Goal: Information Seeking & Learning: Learn about a topic

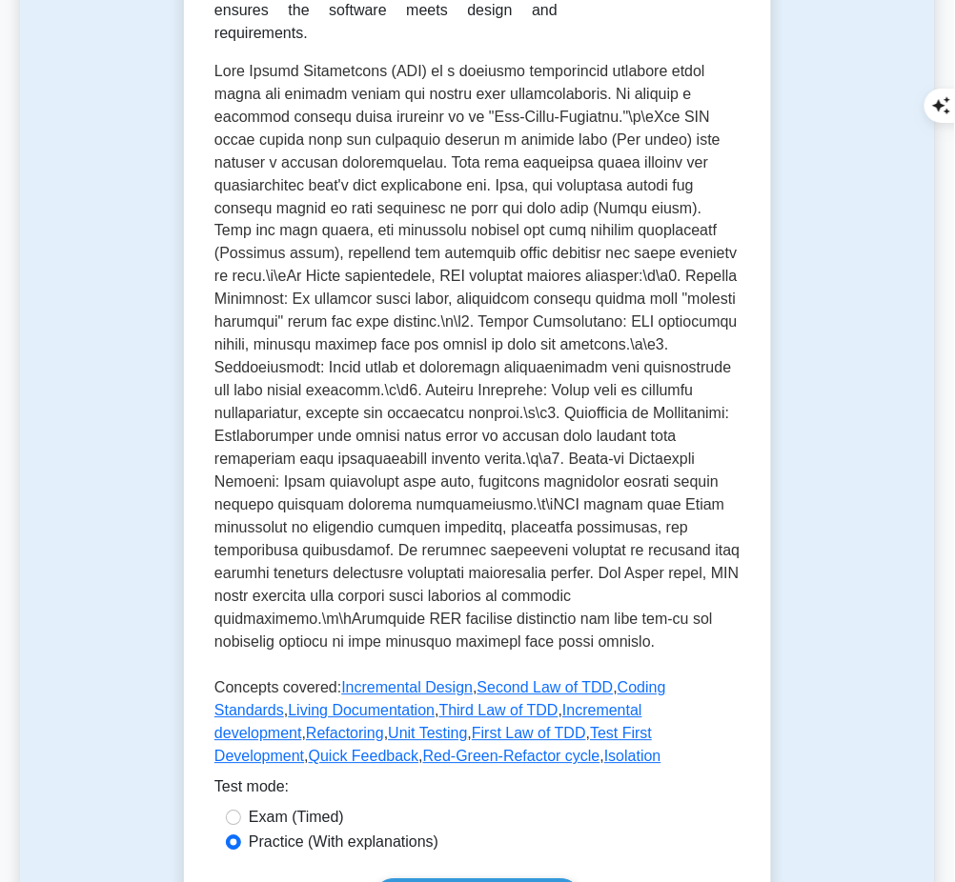
scroll to position [726, 0]
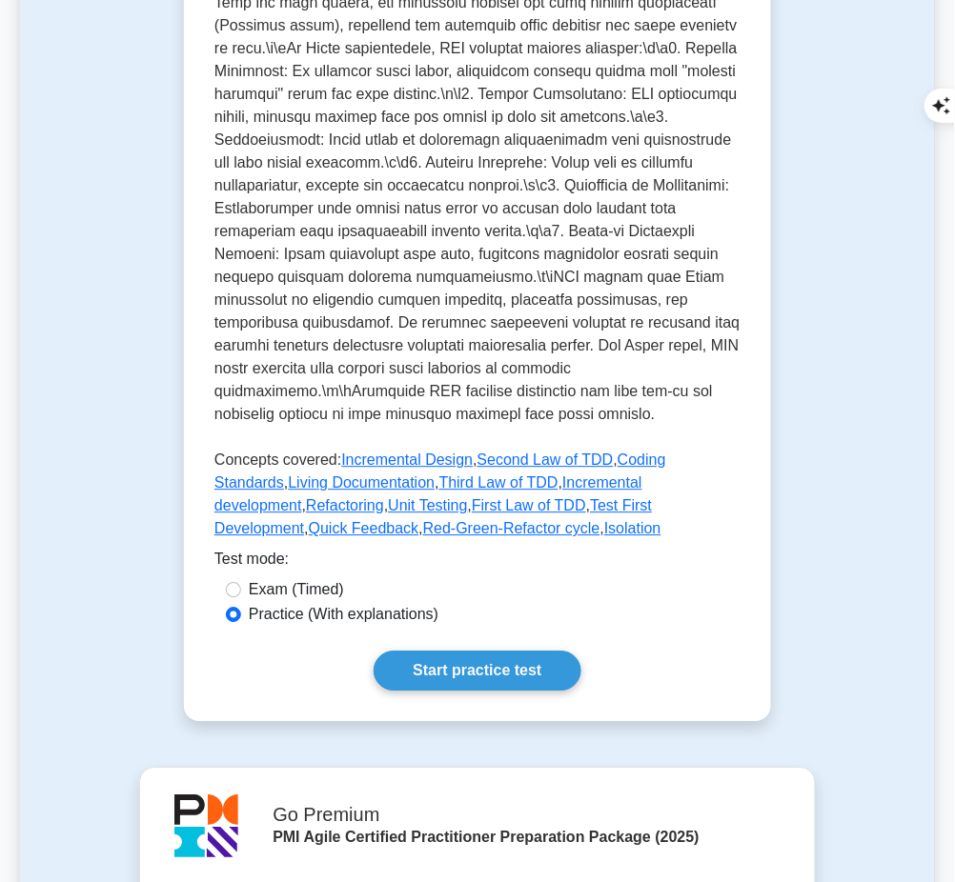
click at [506, 651] on link "Start practice test" at bounding box center [477, 671] width 207 height 40
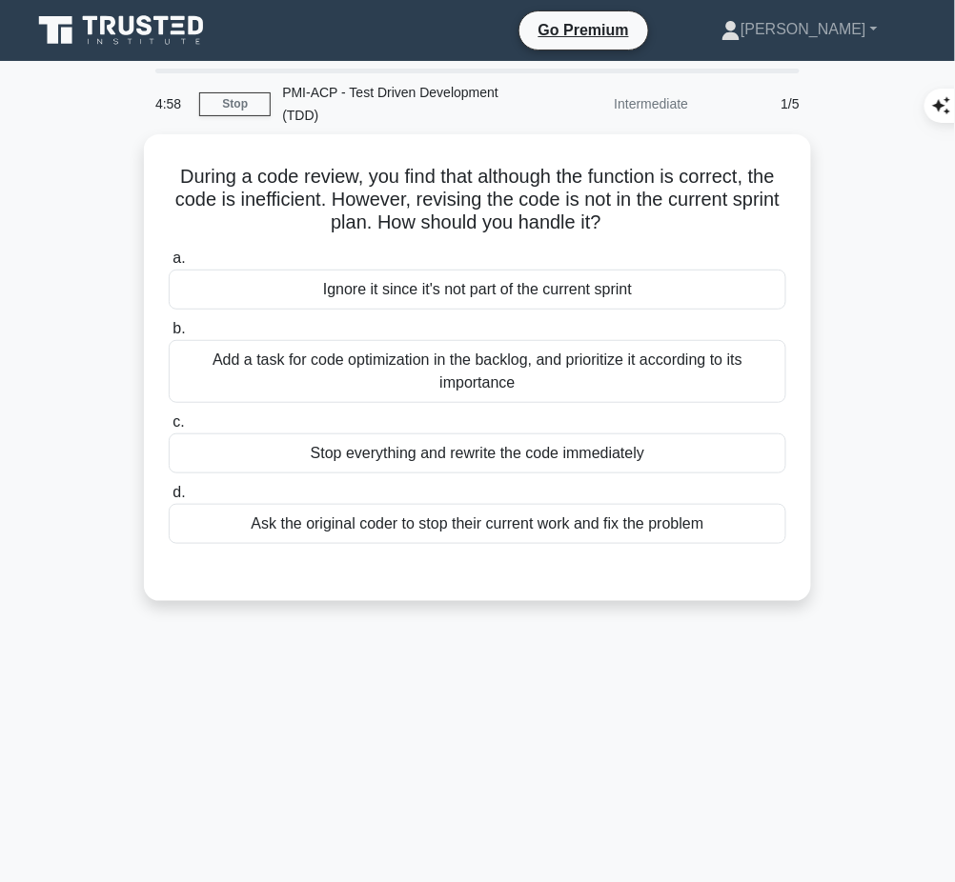
drag, startPoint x: 166, startPoint y: 168, endPoint x: 658, endPoint y: 212, distance: 494.6
click at [658, 212] on h5 "During a code review, you find that although the function is correct, the code …" at bounding box center [477, 200] width 621 height 71
copy h5 "During a code review, you find that although the function is correct, the code …"
click at [593, 374] on div "Add a task for code optimization in the backlog, and prioritize it according to…" at bounding box center [477, 371] width 617 height 63
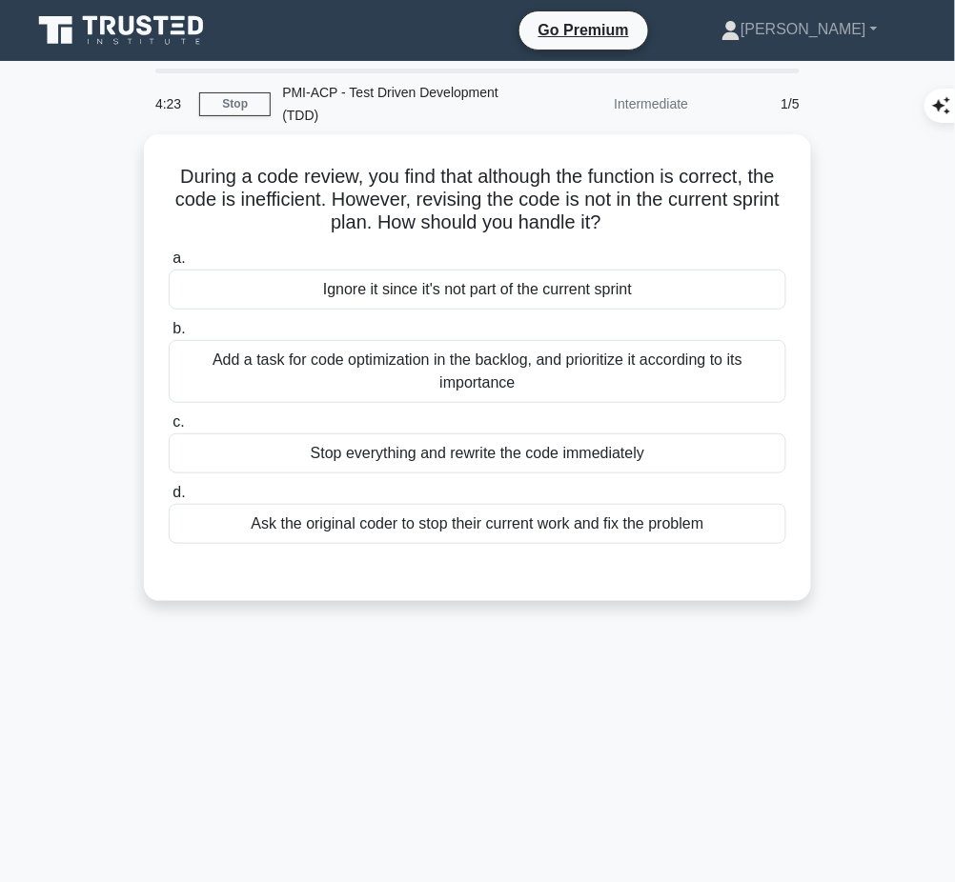
click at [169, 335] on input "b. Add a task for code optimization in the backlog, and prioritize it according…" at bounding box center [169, 329] width 0 height 12
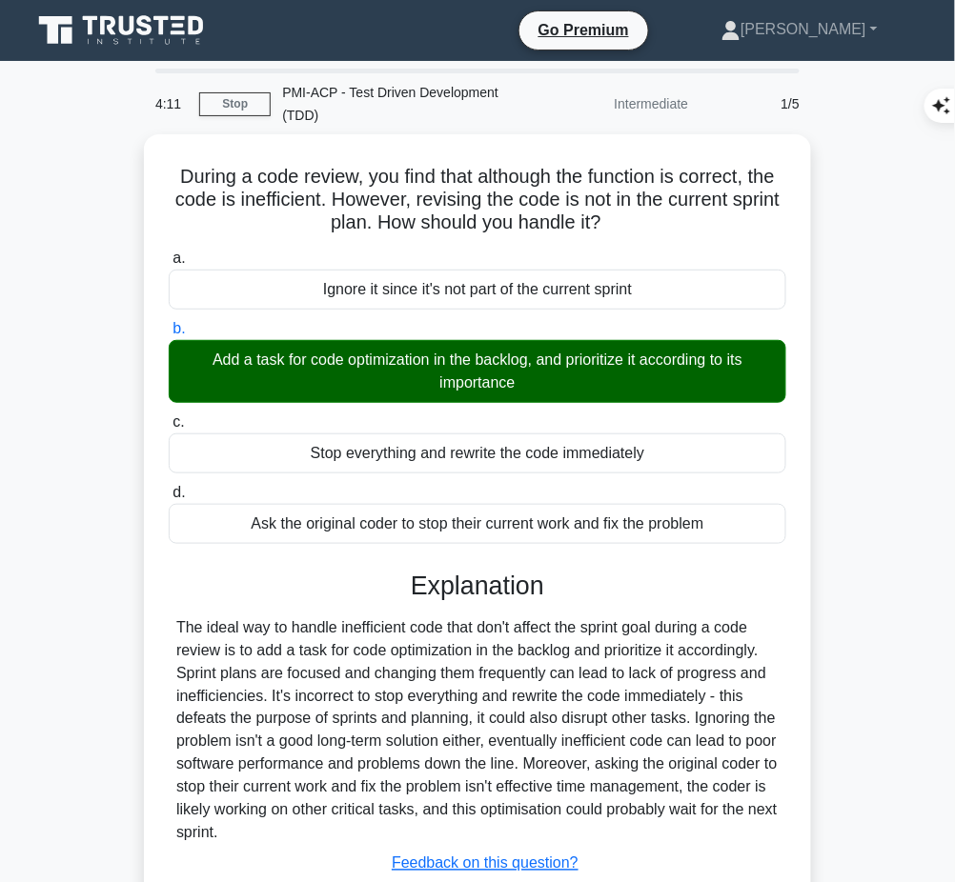
click at [470, 637] on div "The ideal way to handle inefficient code that don't affect the sprint goal duri…" at bounding box center [477, 731] width 602 height 229
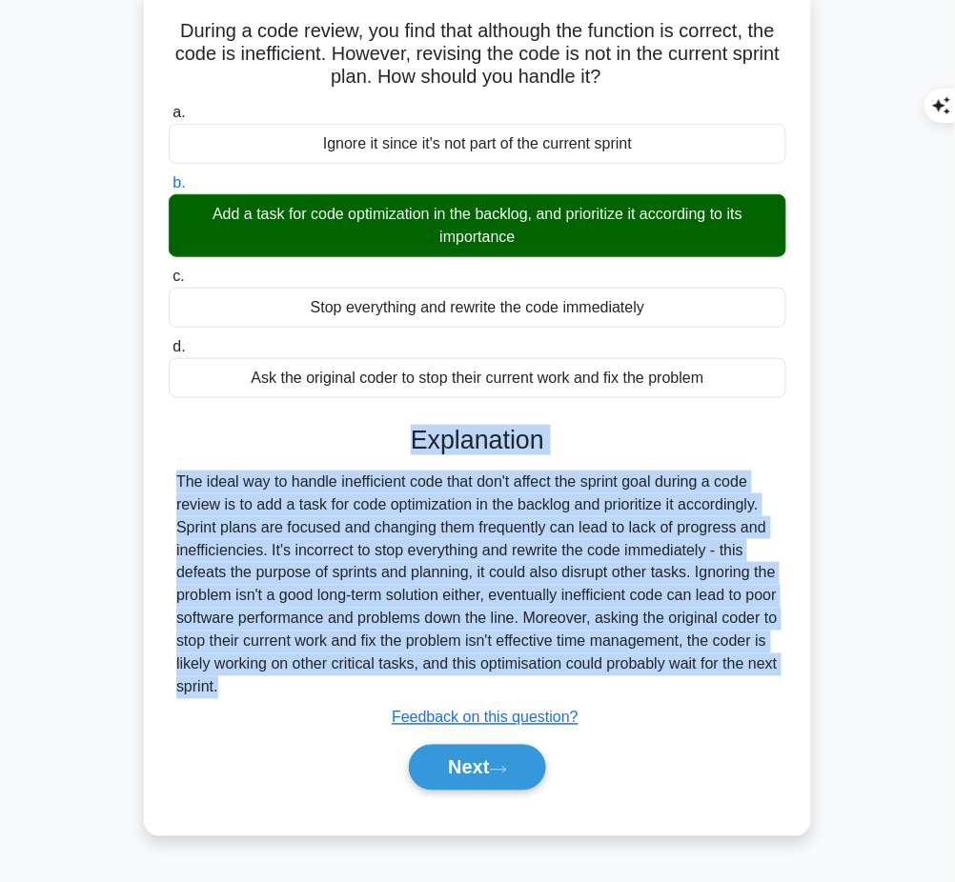
drag, startPoint x: 413, startPoint y: 432, endPoint x: 309, endPoint y: 701, distance: 289.0
click at [309, 701] on div "Explanation The ideal way to handle inefficient code that don't affect the spri…" at bounding box center [477, 612] width 617 height 374
copy div "Explanation The ideal way to handle inefficient code that don't affect the spri…"
click at [501, 758] on button "Next" at bounding box center [477, 768] width 136 height 46
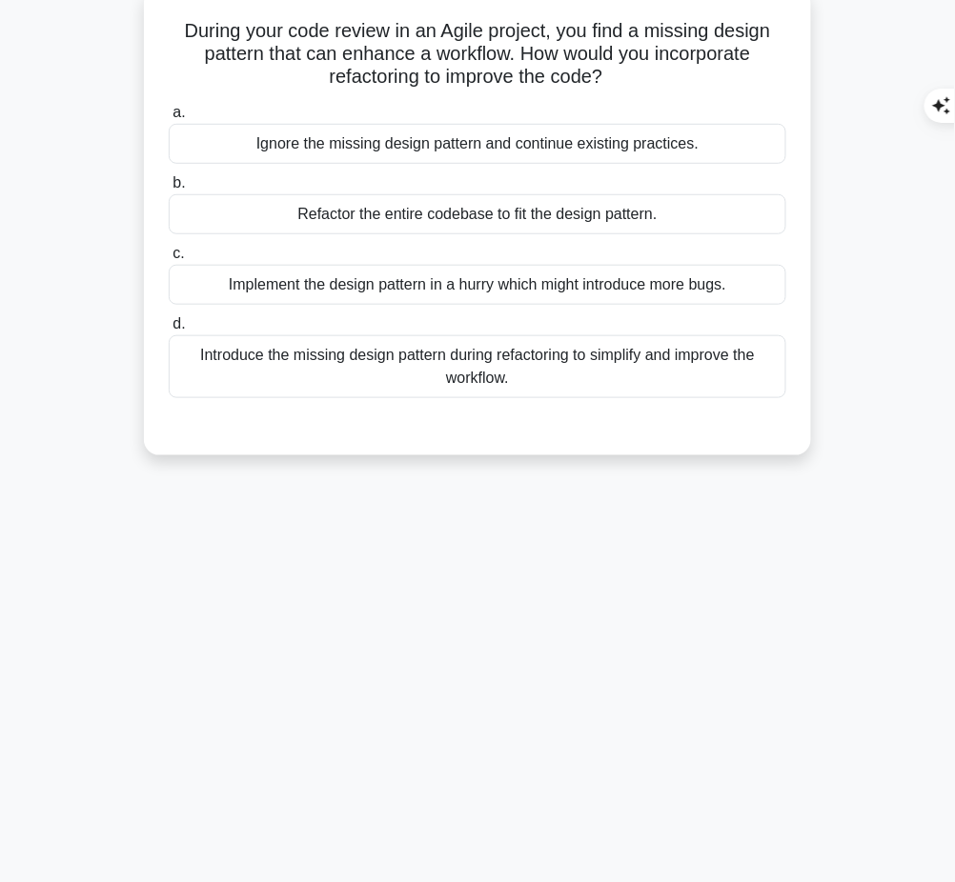
scroll to position [0, 0]
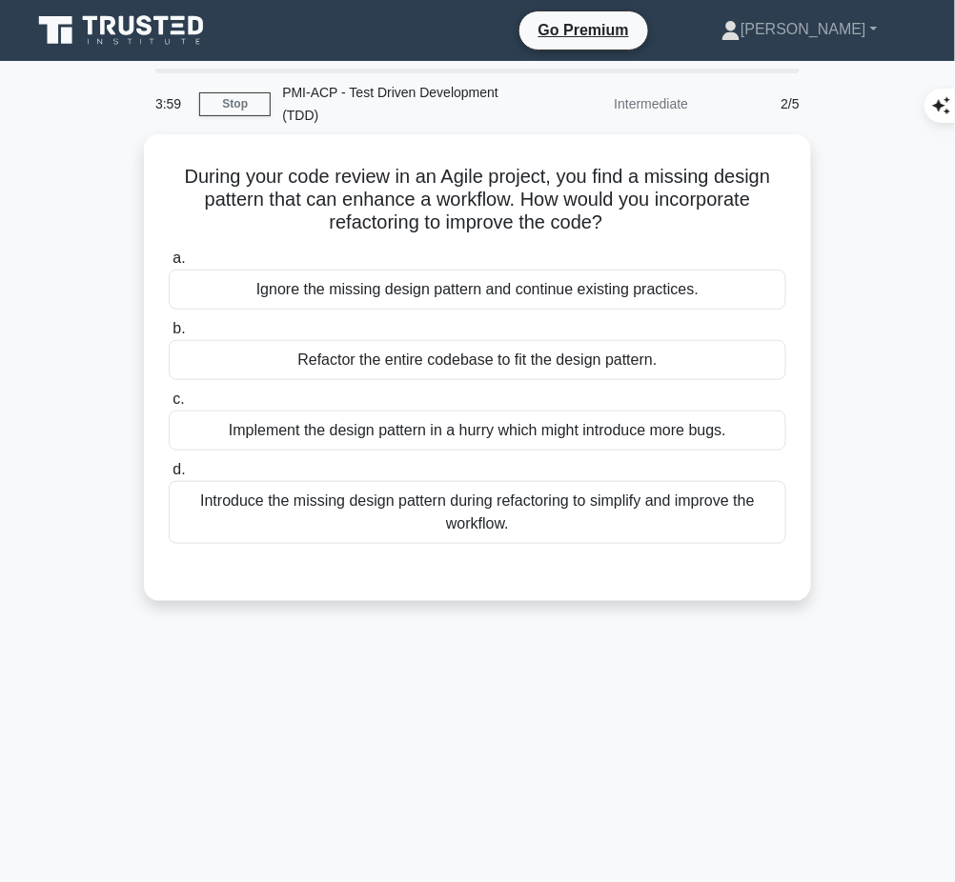
drag, startPoint x: 173, startPoint y: 167, endPoint x: 612, endPoint y: 226, distance: 442.3
click at [612, 226] on h5 "During your code review in an Agile project, you find a missing design pattern …" at bounding box center [477, 200] width 621 height 71
copy h5 "During your code review in an Agile project, you find a missing design pattern …"
click at [524, 511] on div "Introduce the missing design pattern during refactoring to simplify and improve…" at bounding box center [477, 512] width 617 height 63
click at [169, 476] on input "d. Introduce the missing design pattern during refactoring to simplify and impr…" at bounding box center [169, 470] width 0 height 12
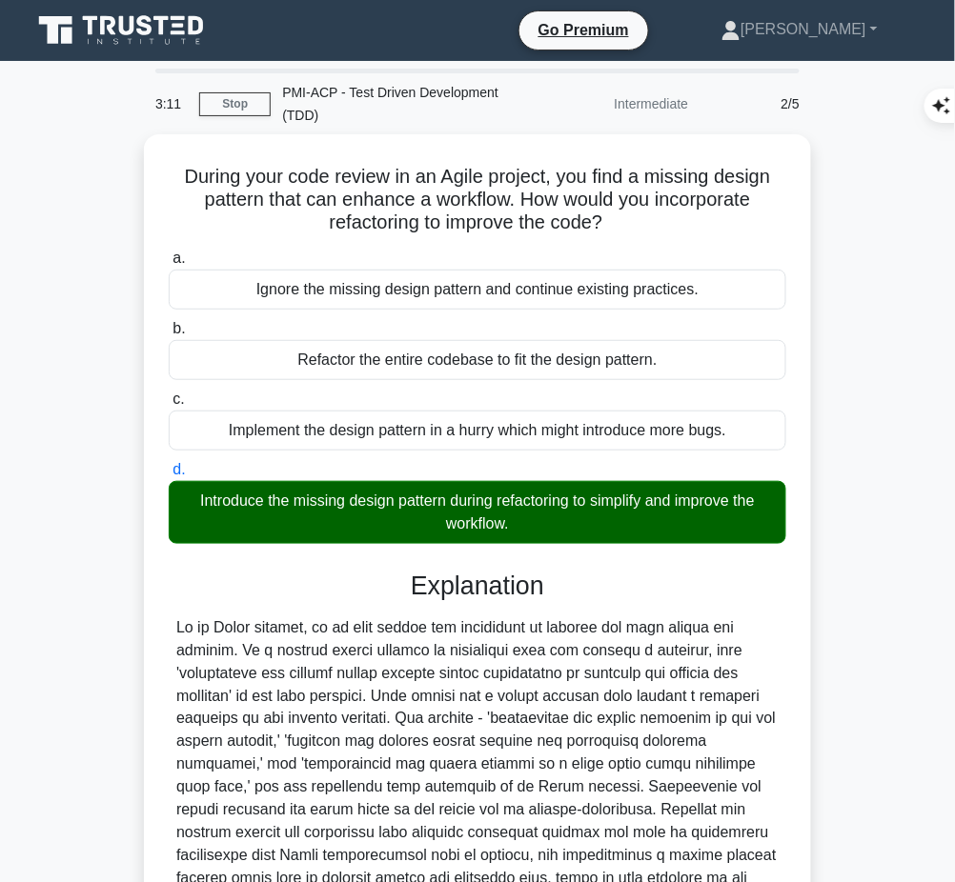
click at [484, 671] on div at bounding box center [477, 765] width 602 height 297
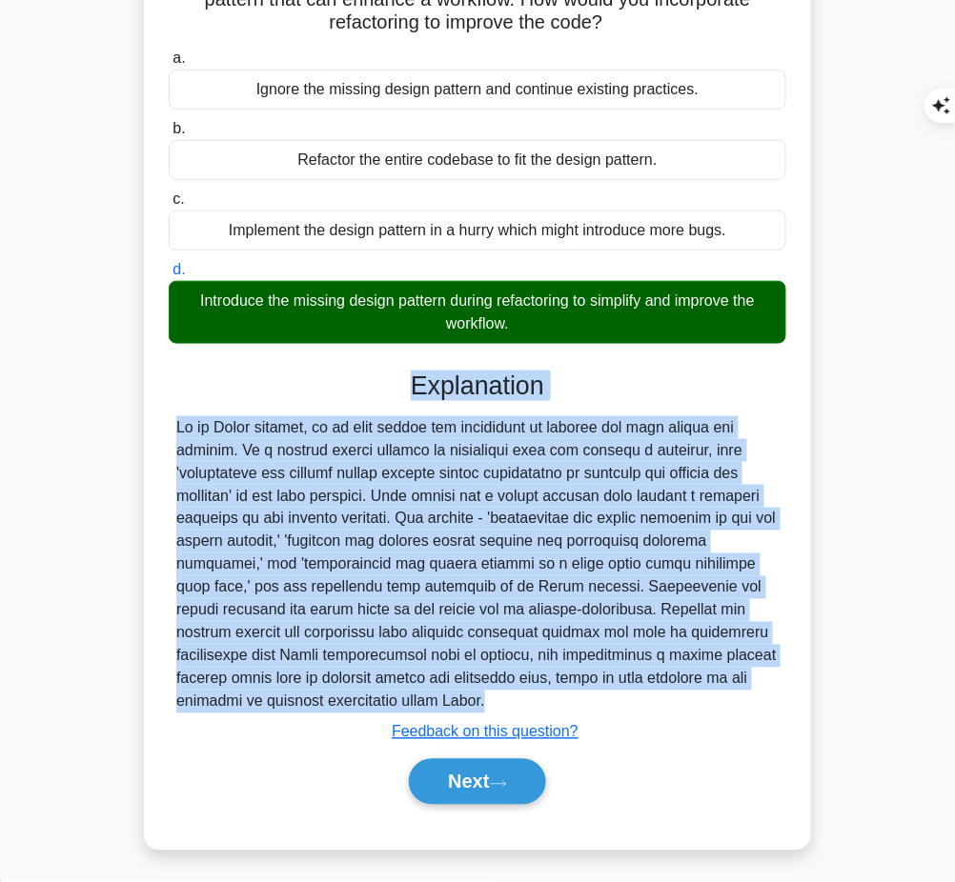
drag, startPoint x: 410, startPoint y: 380, endPoint x: 369, endPoint y: 715, distance: 337.0
click at [369, 715] on div "Explanation Submit feedback Feedback on this question? Next" at bounding box center [477, 592] width 617 height 442
copy div "Explanation In an Agile project, it is both normal and encouraged to improve th…"
click at [468, 777] on button "Next" at bounding box center [477, 782] width 136 height 46
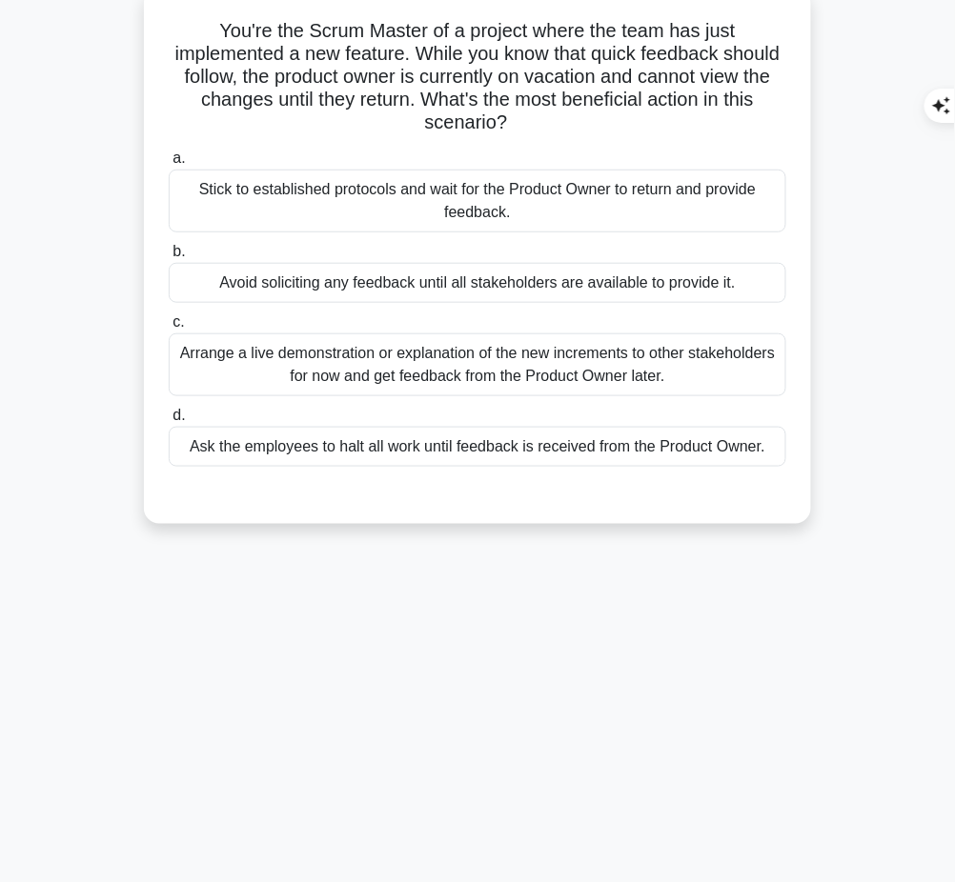
scroll to position [0, 0]
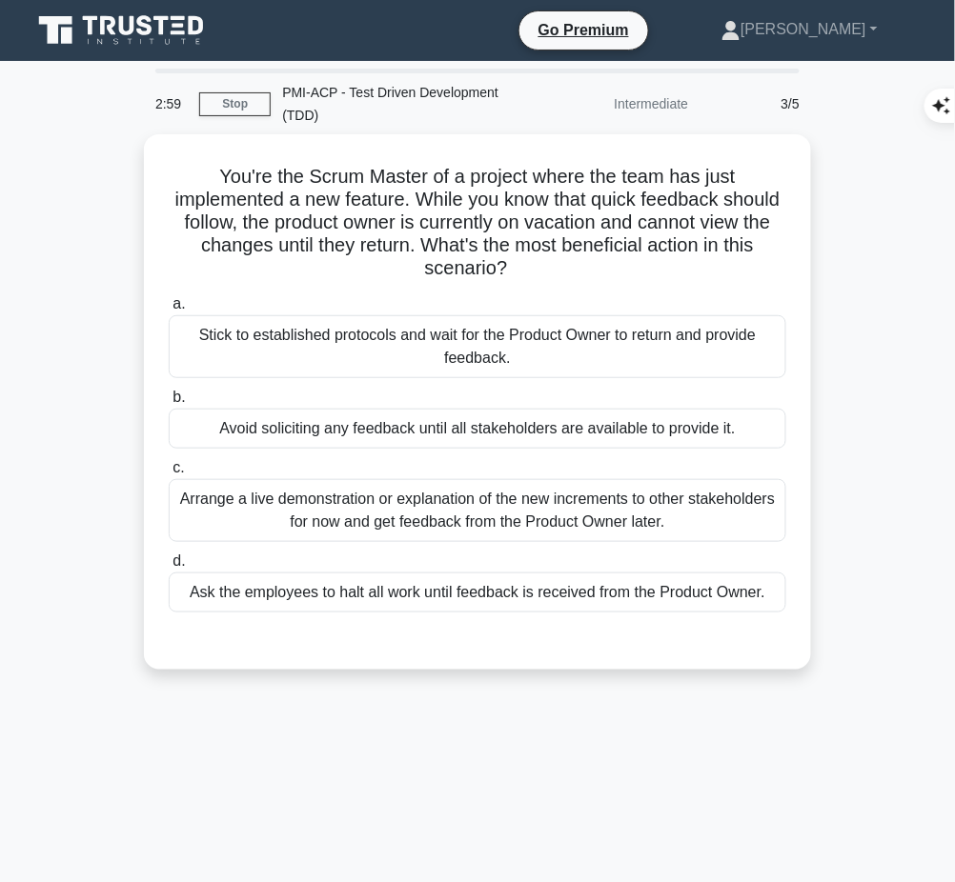
drag, startPoint x: 209, startPoint y: 161, endPoint x: 560, endPoint y: 257, distance: 364.6
click at [560, 257] on h5 "You're the Scrum Master of a project where the team has just implemented a new …" at bounding box center [477, 223] width 621 height 116
copy h5 "You're the Scrum Master of a project where the team has just implemented a new …"
click at [478, 525] on div "Arrange a live demonstration or explanation of the new increments to other stak…" at bounding box center [477, 510] width 617 height 63
click at [169, 475] on input "c. Arrange a live demonstration or explanation of the new increments to other s…" at bounding box center [169, 468] width 0 height 12
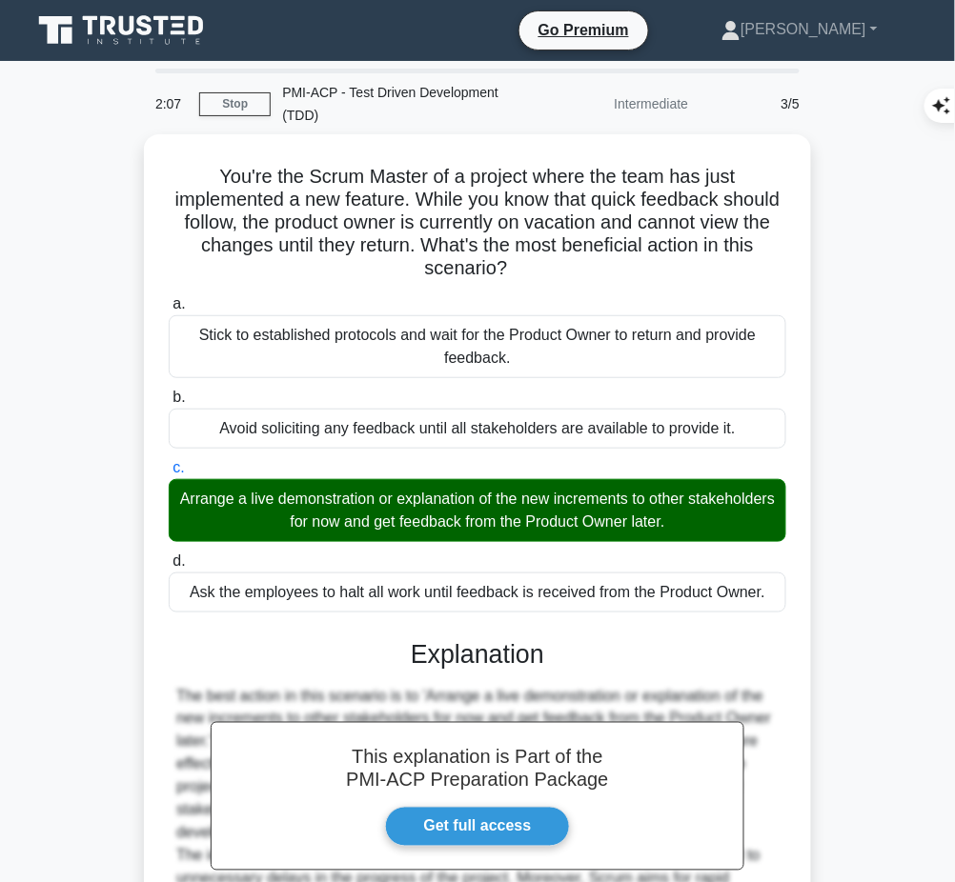
click at [464, 664] on h3 "Explanation" at bounding box center [477, 654] width 595 height 30
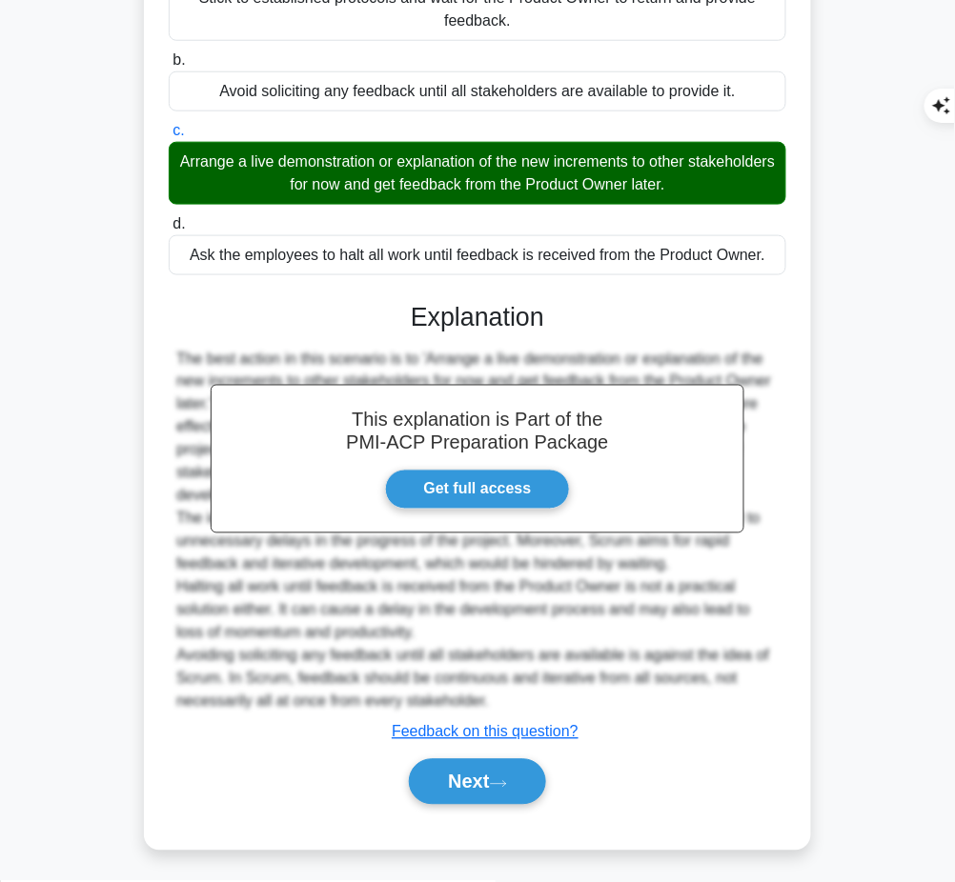
drag, startPoint x: 405, startPoint y: 304, endPoint x: 526, endPoint y: 692, distance: 406.3
click at [526, 692] on div "This explanation is Part of the PMI-ACP Preparation Package Get full access Exp…" at bounding box center [477, 546] width 617 height 534
copy div "Explanation The best action in this scenario is to 'Arrange a live demonstratio…"
click at [417, 781] on button "Next" at bounding box center [477, 782] width 136 height 46
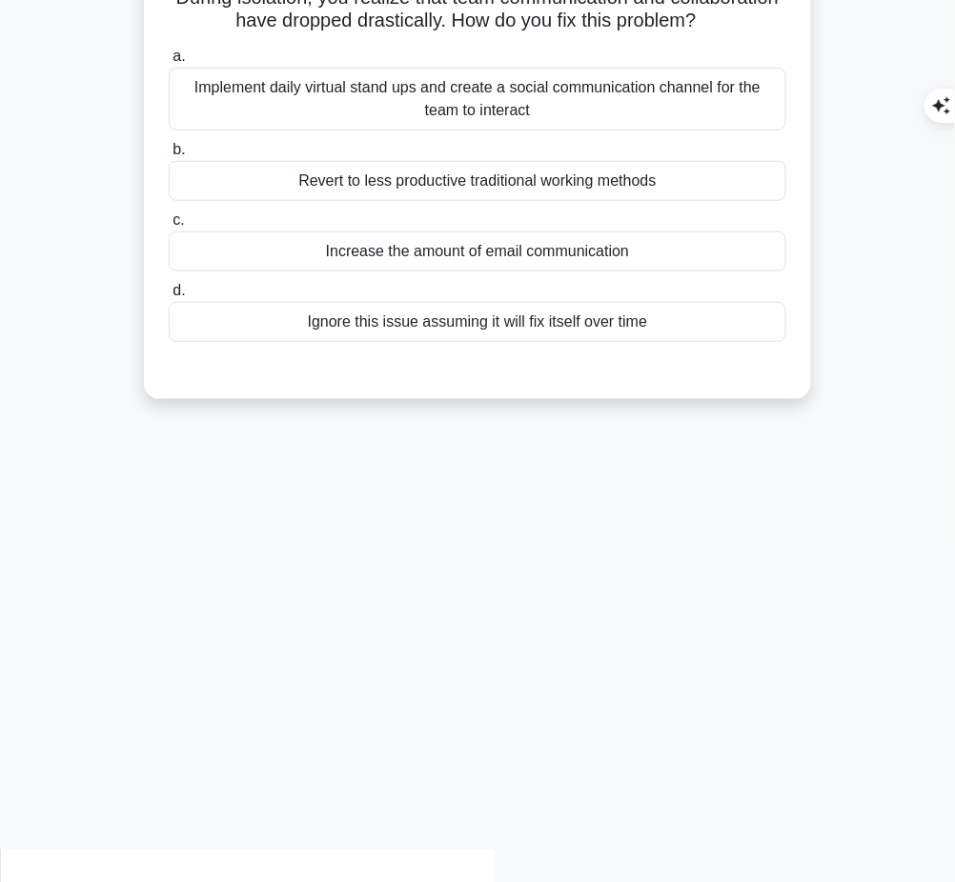
scroll to position [0, 0]
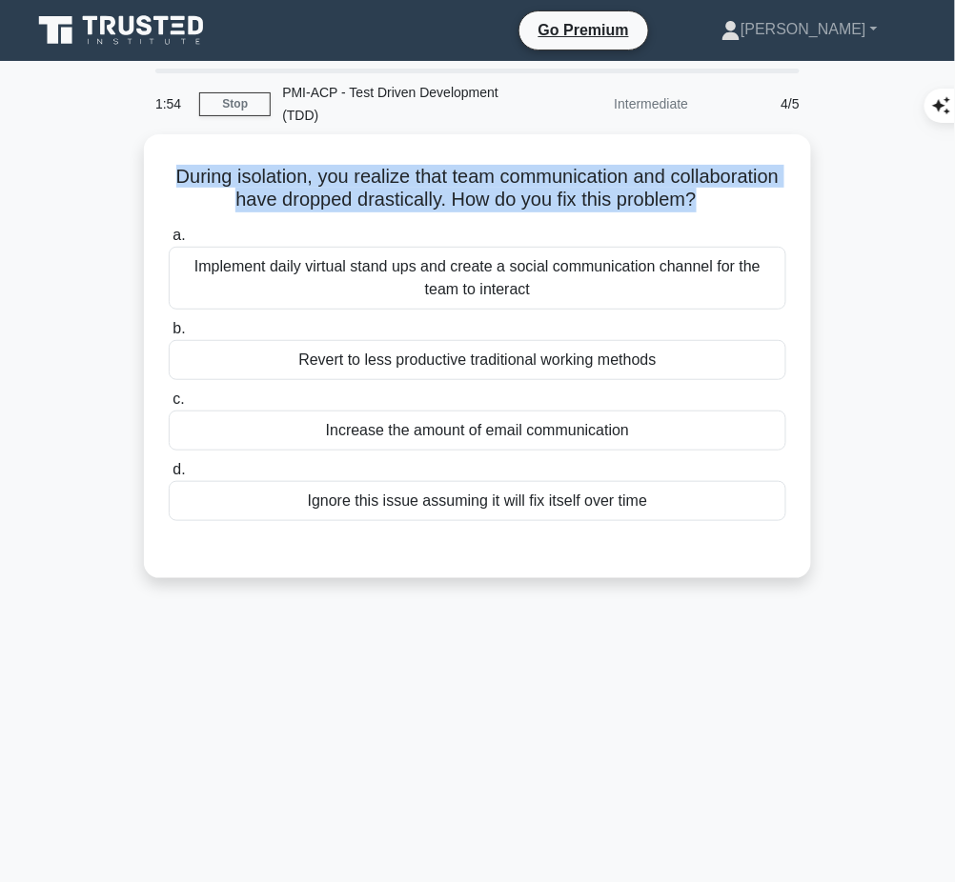
drag, startPoint x: 198, startPoint y: 166, endPoint x: 791, endPoint y: 191, distance: 593.2
click at [791, 191] on div "During isolation, you realize that team communication and collaboration have dr…" at bounding box center [478, 356] width 652 height 429
copy h5 "During isolation, you realize that team communication and collaboration have dr…"
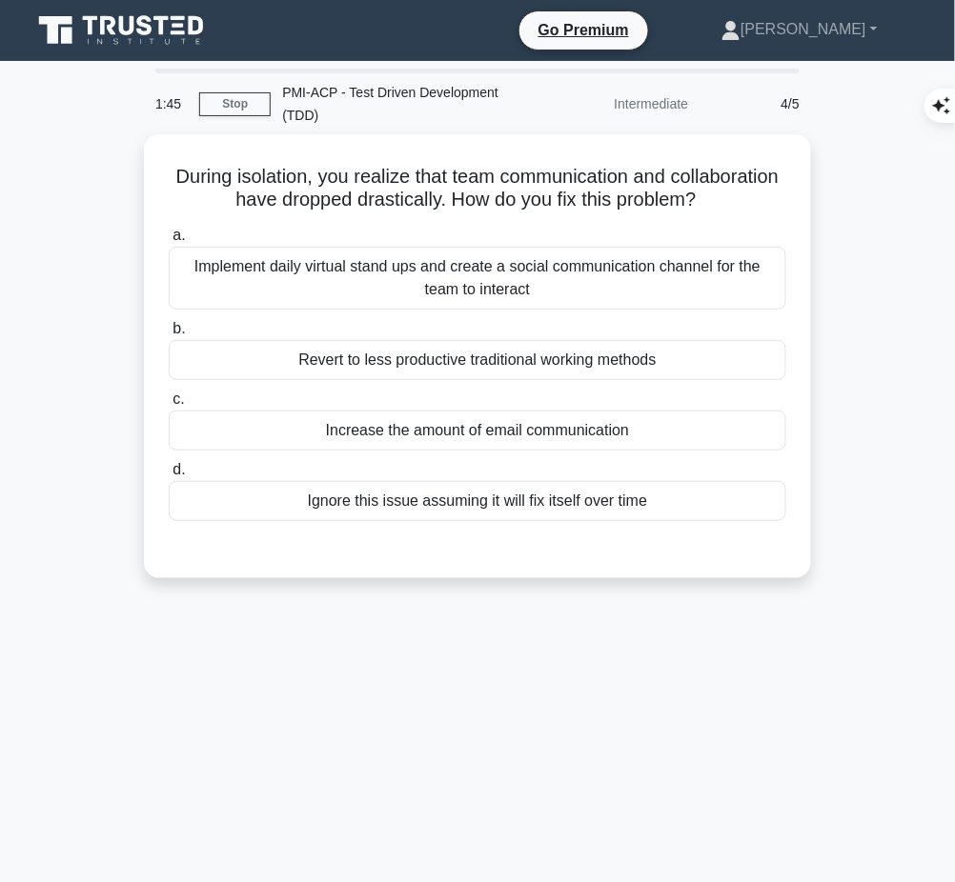
click at [725, 302] on div "Implement daily virtual stand ups and create a social communication channel for…" at bounding box center [477, 278] width 617 height 63
click at [169, 242] on input "a. Implement daily virtual stand ups and create a social communication channel …" at bounding box center [169, 236] width 0 height 12
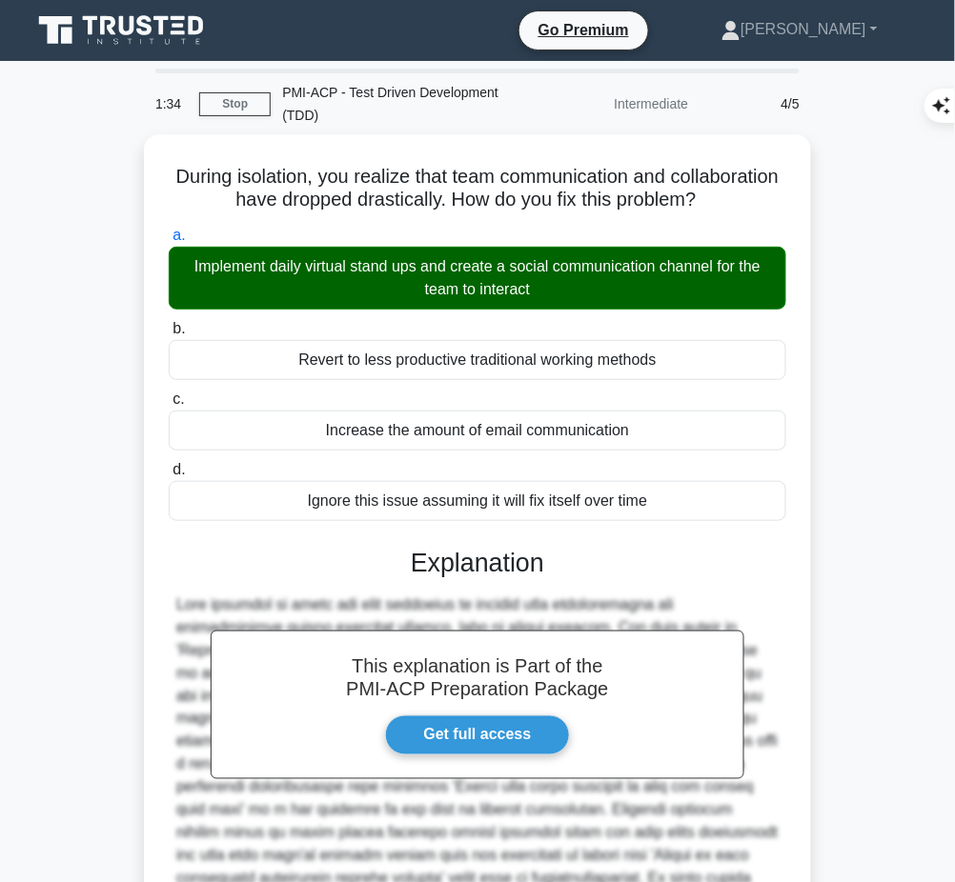
click at [550, 578] on h3 "Explanation" at bounding box center [477, 563] width 595 height 30
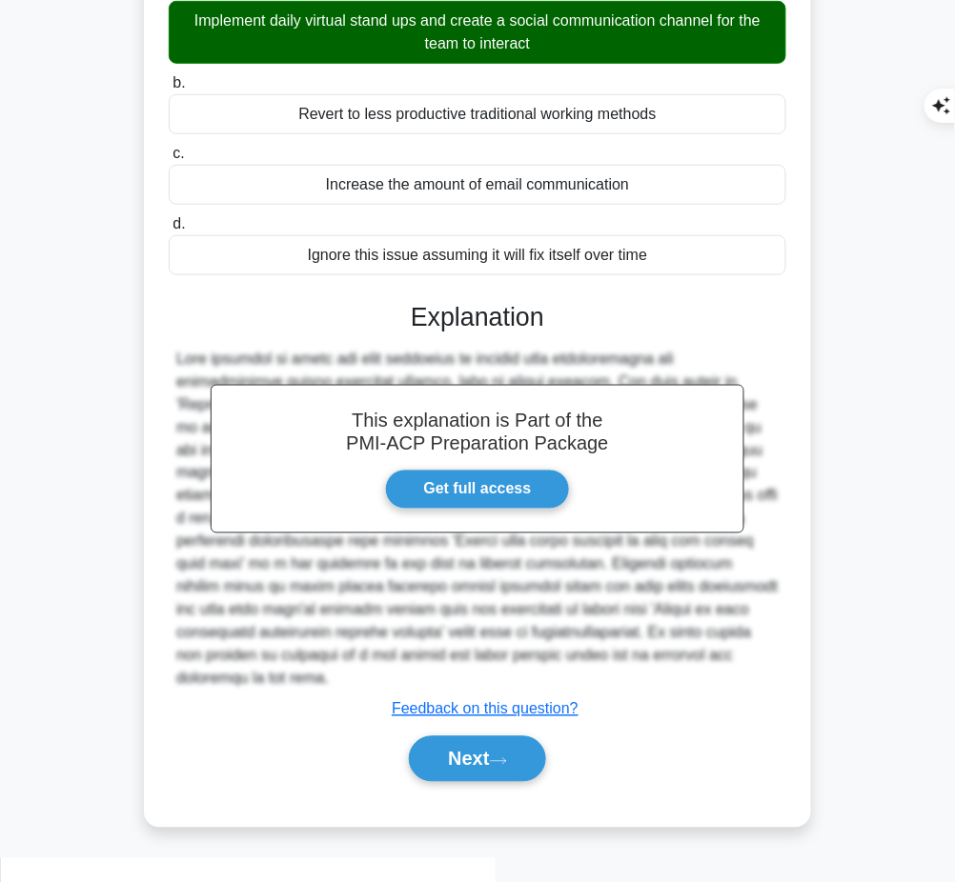
drag, startPoint x: 414, startPoint y: 334, endPoint x: 432, endPoint y: 700, distance: 366.4
click at [432, 700] on div "This explanation is Part of the PMI-ACP Preparation Package Get full access Exp…" at bounding box center [477, 534] width 617 height 511
copy div "Explanation This question is about the best practices to improve team communica…"
click at [469, 782] on button "Next" at bounding box center [477, 760] width 136 height 46
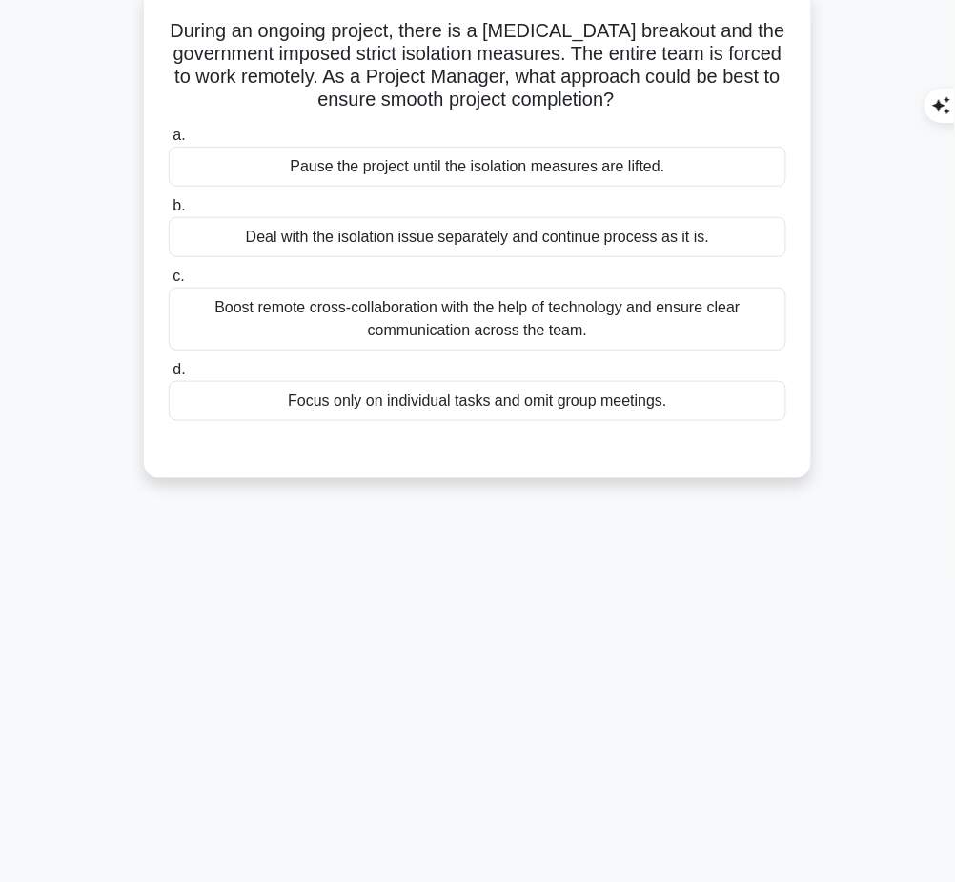
scroll to position [0, 0]
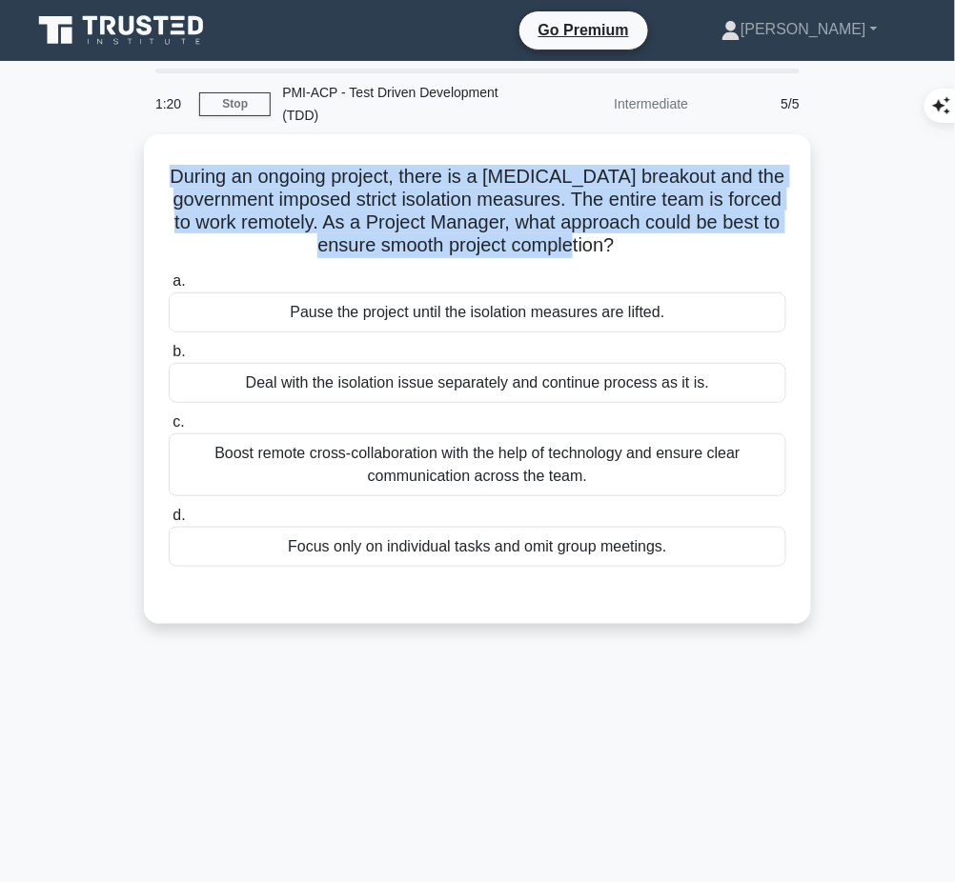
drag, startPoint x: 201, startPoint y: 172, endPoint x: 664, endPoint y: 245, distance: 468.8
click at [664, 245] on h5 "During an ongoing project, there is a COVID-19 breakout and the government impo…" at bounding box center [477, 211] width 621 height 93
copy h5 "During an ongoing project, there is a COVID-19 breakout and the government impo…"
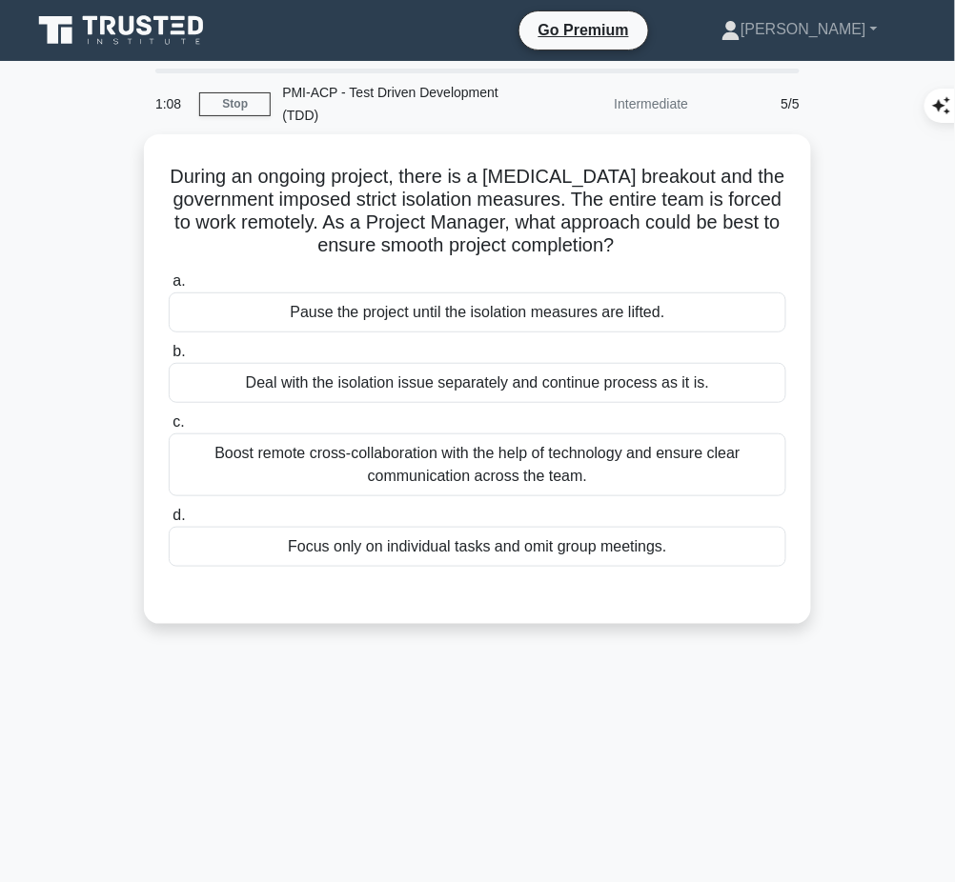
click at [748, 456] on div "Boost remote cross-collaboration with the help of technology and ensure clear c…" at bounding box center [477, 465] width 617 height 63
click at [169, 429] on input "c. Boost remote cross-collaboration with the help of technology and ensure clea…" at bounding box center [169, 422] width 0 height 12
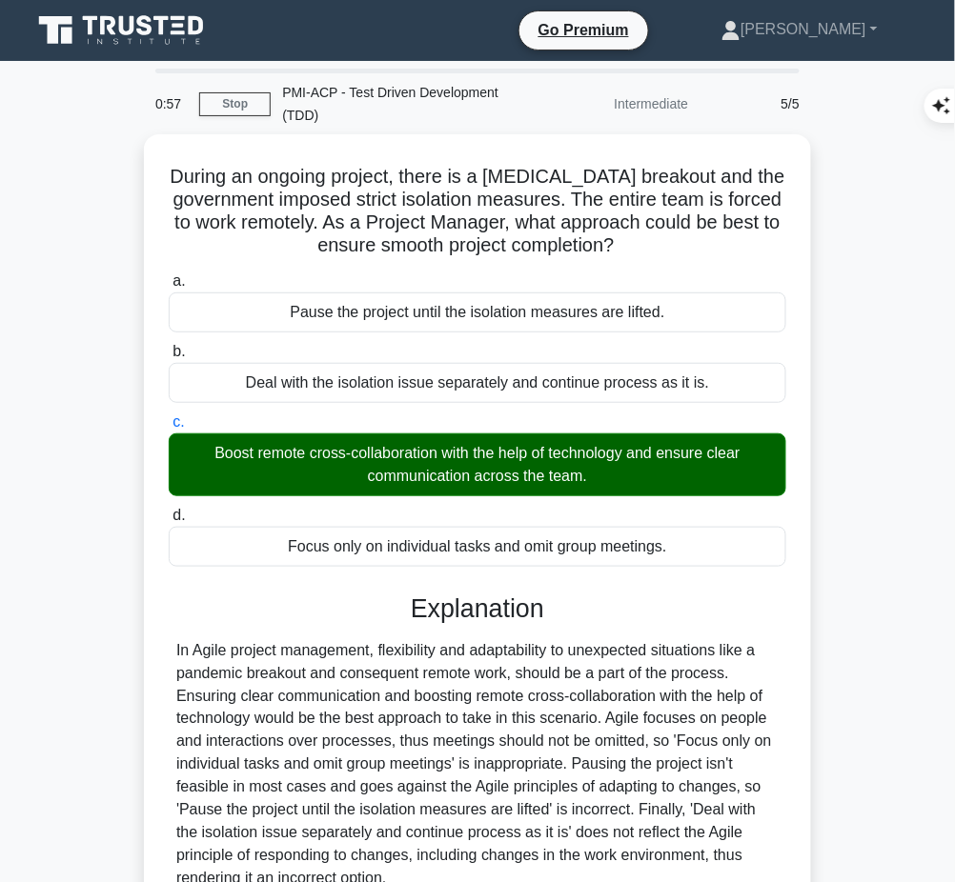
click at [412, 698] on div "In Agile project management, flexibility and adaptability to unexpected situati…" at bounding box center [477, 765] width 602 height 252
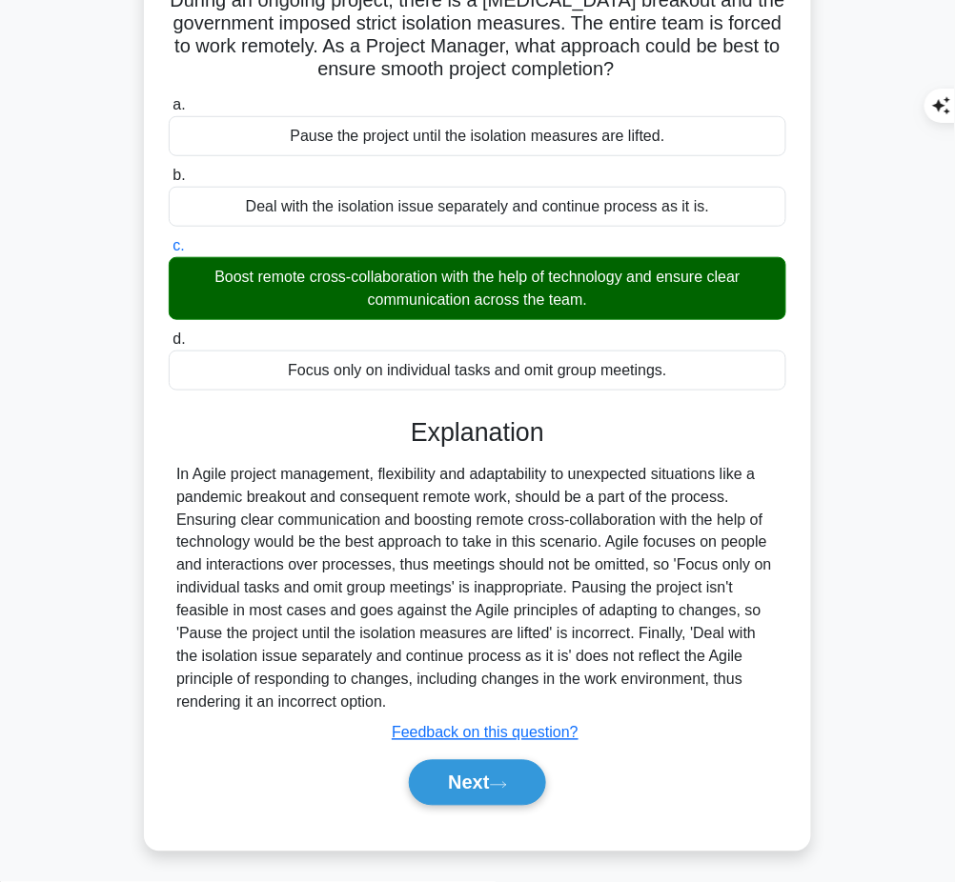
drag, startPoint x: 408, startPoint y: 423, endPoint x: 436, endPoint y: 702, distance: 280.7
click at [436, 702] on div "Explanation In Agile project management, flexibility and adaptability to unexpe…" at bounding box center [477, 615] width 617 height 396
click at [494, 783] on button "Next" at bounding box center [477, 783] width 136 height 46
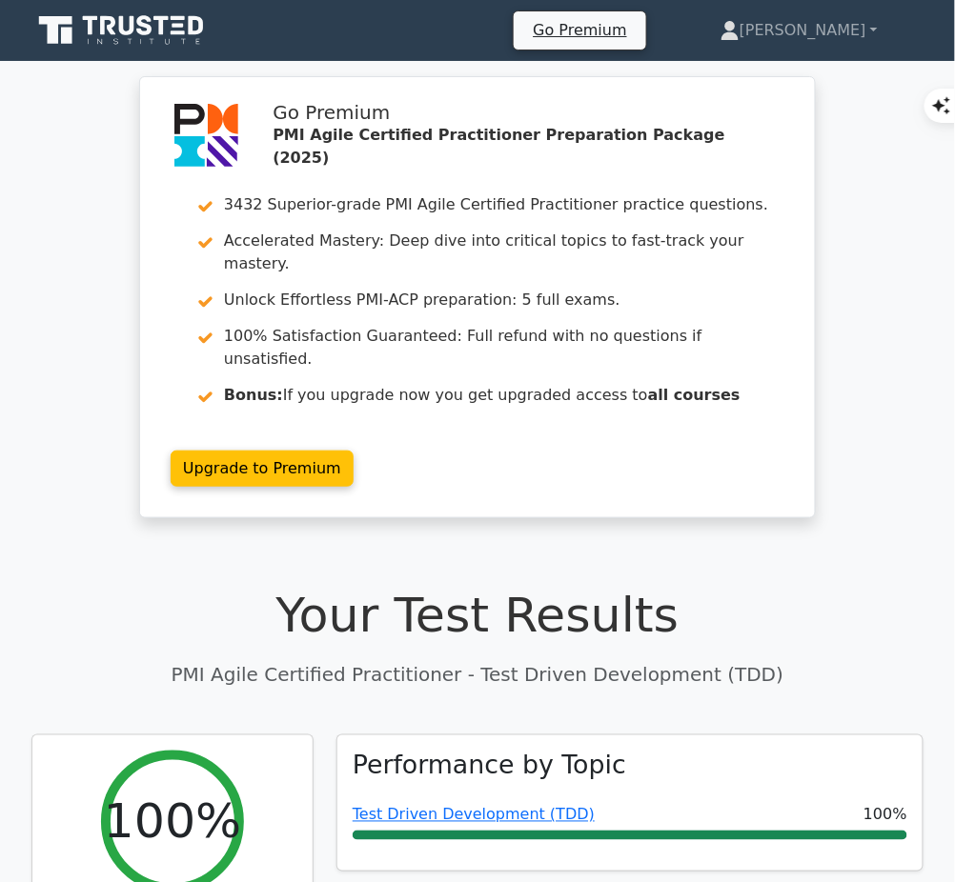
click at [550, 806] on link "Test Driven Development (TDD)" at bounding box center [474, 815] width 242 height 18
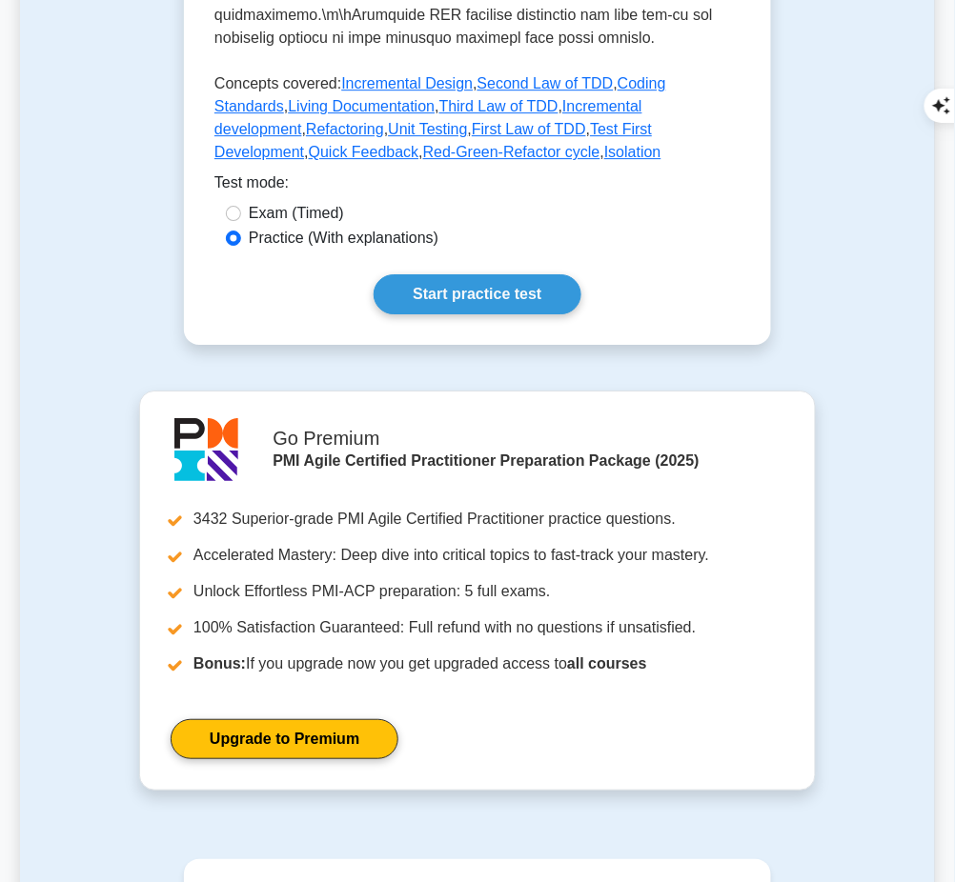
scroll to position [1230, 0]
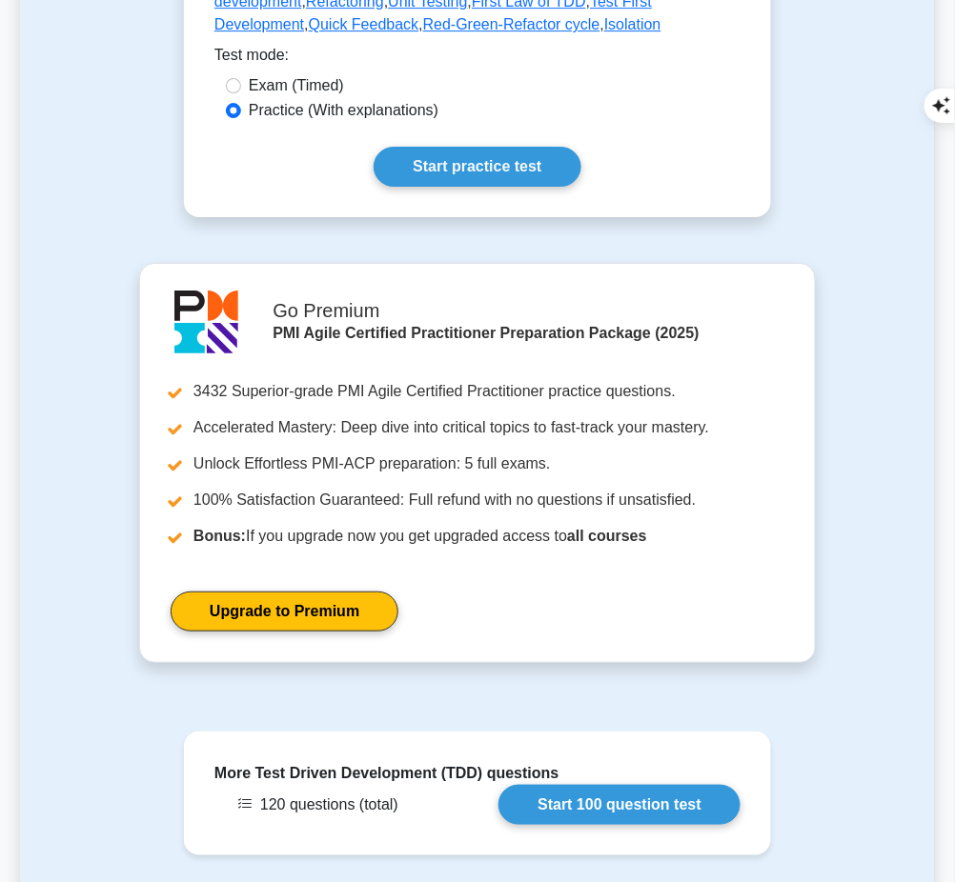
click at [492, 147] on link "Start practice test" at bounding box center [477, 167] width 207 height 40
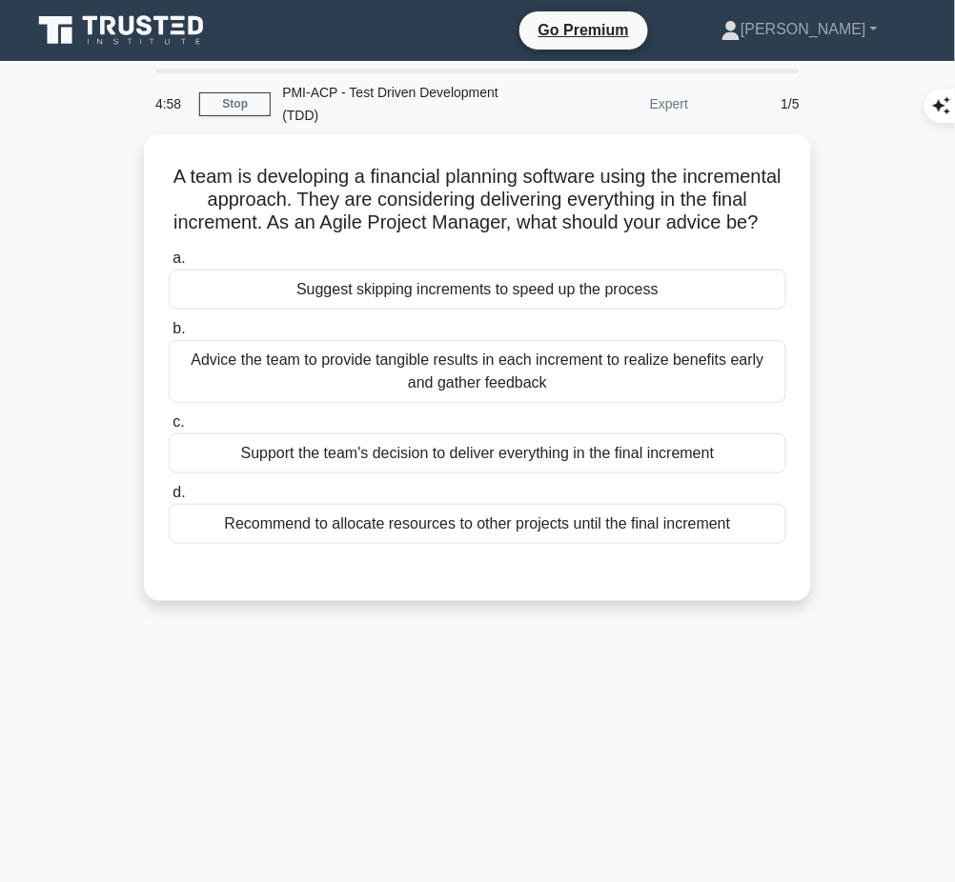
drag, startPoint x: 206, startPoint y: 165, endPoint x: 520, endPoint y: 251, distance: 326.0
click at [520, 235] on h5 "A team is developing a financial planning software using the incremental approa…" at bounding box center [477, 200] width 621 height 71
copy h5 "A team is developing a financial planning software using the incremental approa…"
click at [360, 397] on div "Advice the team to provide tangible results in each increment to realize benefi…" at bounding box center [477, 371] width 617 height 63
click at [169, 335] on input "b. Advice the team to provide tangible results in each increment to realize ben…" at bounding box center [169, 329] width 0 height 12
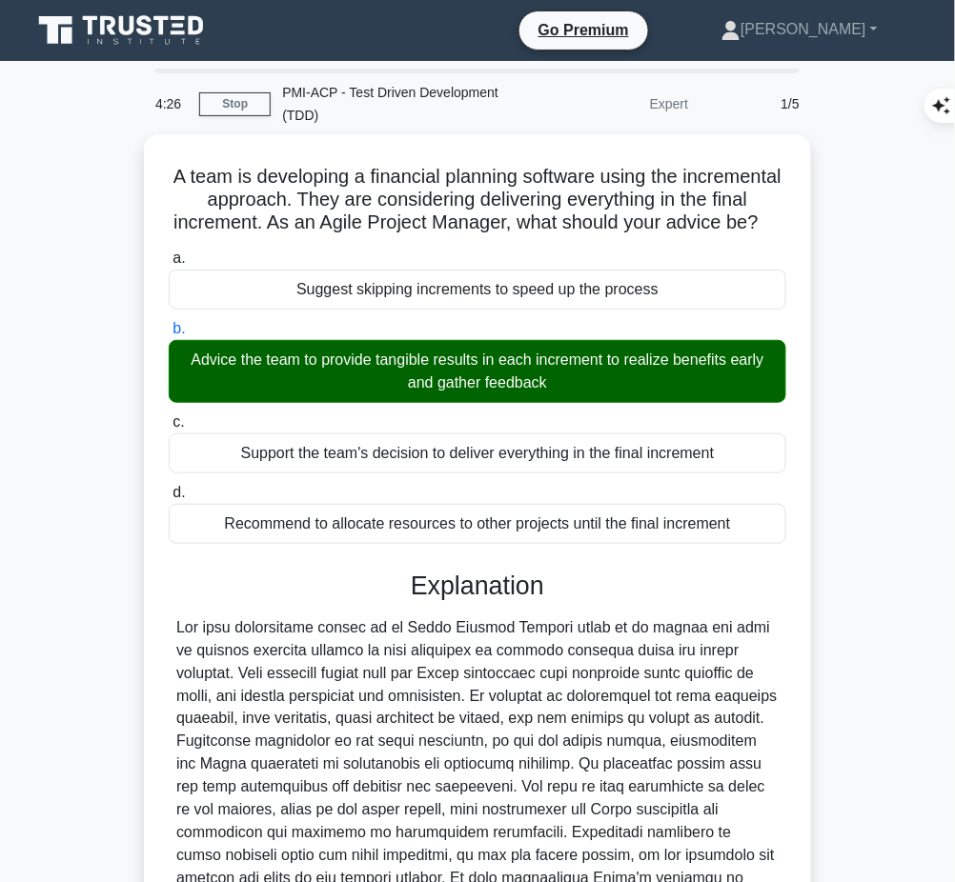
click at [419, 677] on div at bounding box center [477, 765] width 602 height 297
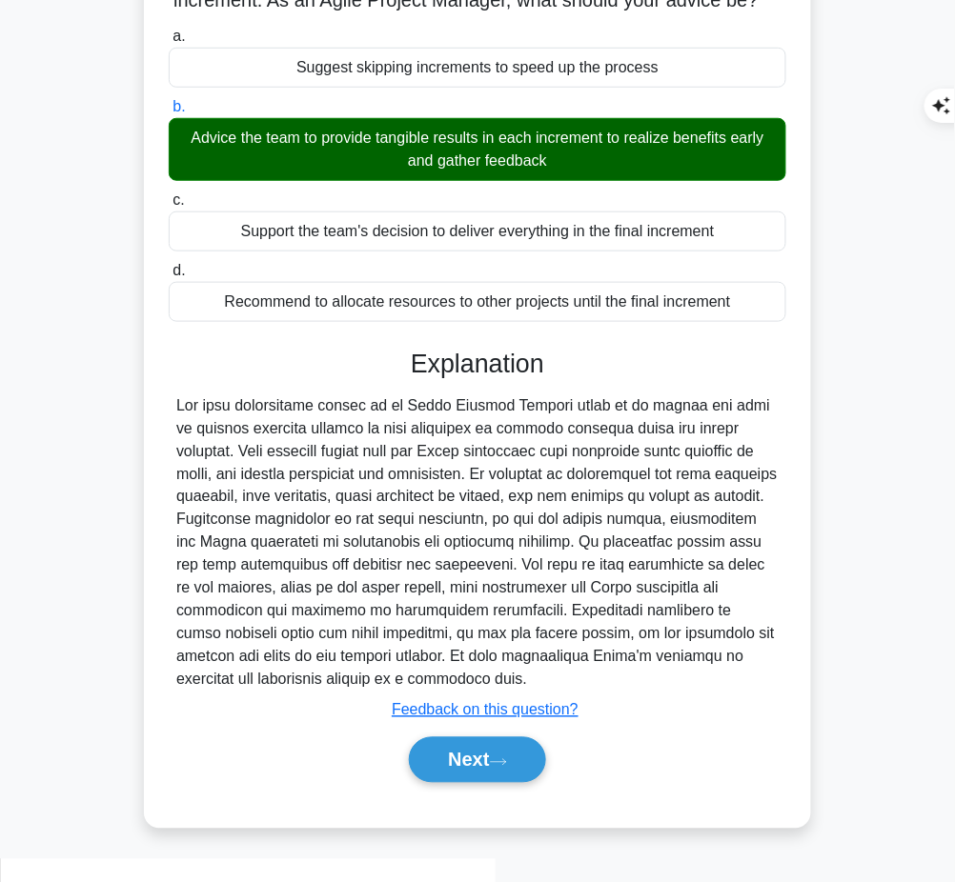
drag, startPoint x: 405, startPoint y: 377, endPoint x: 318, endPoint y: 707, distance: 340.9
click at [318, 707] on div "Explanation Submit feedback Feedback on this question? Next" at bounding box center [477, 570] width 617 height 442
copy div "Explanation The most appropriate advice as an Agile Project Manager would be to…"
click at [476, 768] on button "Next" at bounding box center [477, 761] width 136 height 46
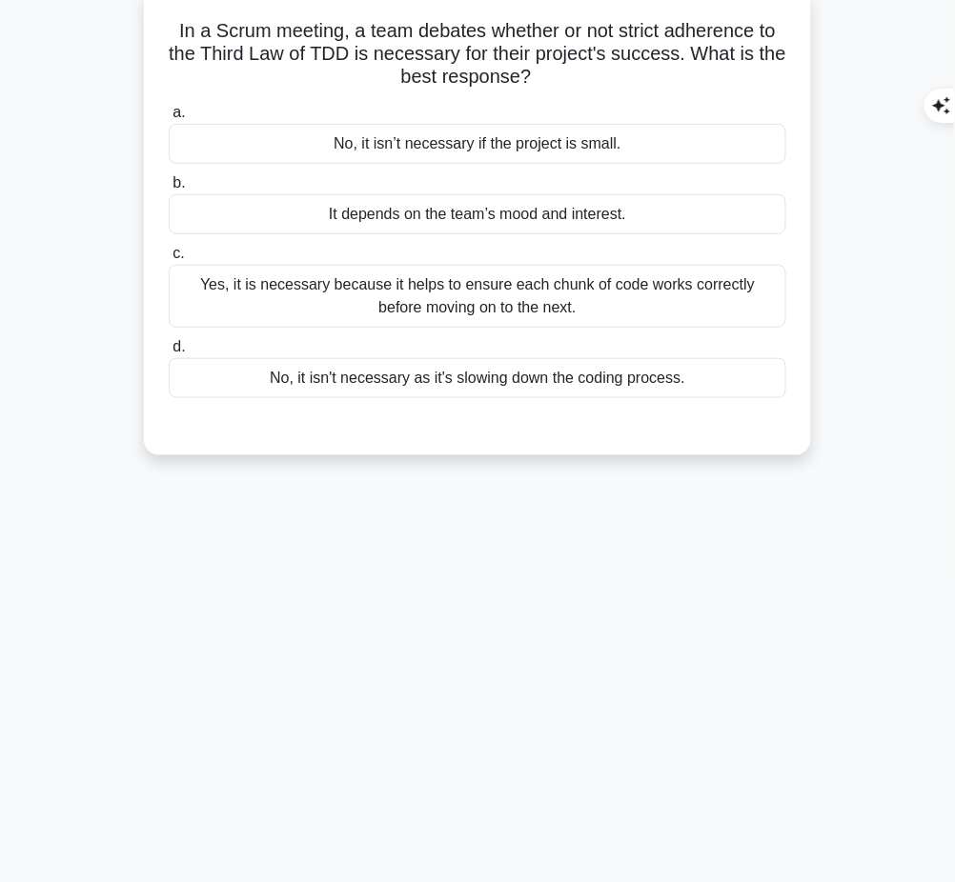
scroll to position [0, 0]
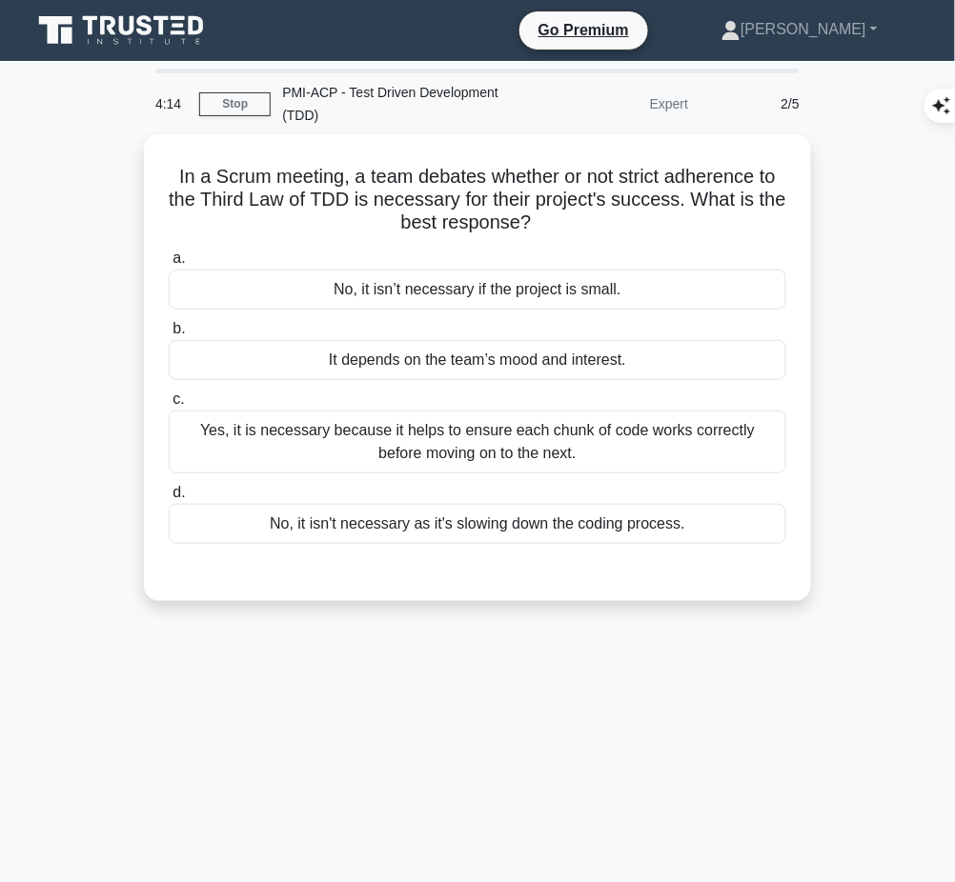
drag, startPoint x: 163, startPoint y: 172, endPoint x: 558, endPoint y: 225, distance: 398.9
click at [558, 225] on div "In a Scrum meeting, a team debates whether or not strict adherence to the Third…" at bounding box center [478, 368] width 652 height 452
copy h5 "In a Scrum meeting, a team debates whether or not strict adherence to the Third…"
click at [559, 446] on div "Yes, it is necessary because it helps to ensure each chunk of code works correc…" at bounding box center [477, 442] width 617 height 63
click at [169, 406] on input "c. Yes, it is necessary because it helps to ensure each chunk of code works cor…" at bounding box center [169, 400] width 0 height 12
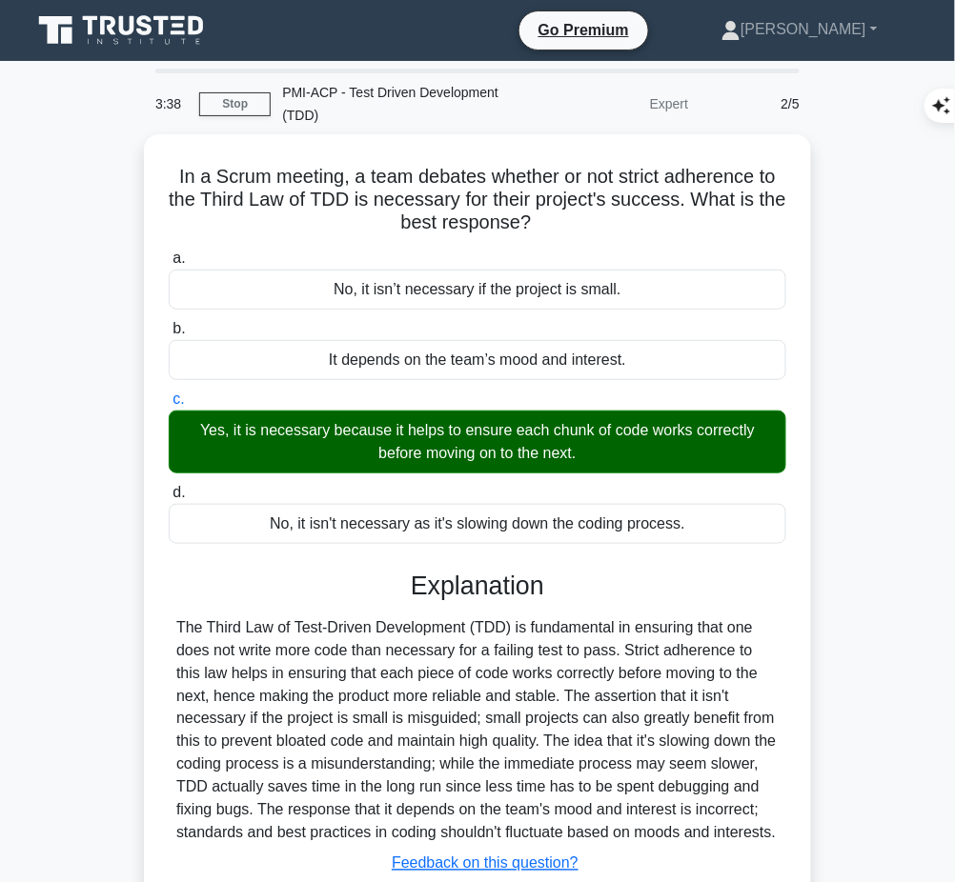
click at [449, 712] on div "The Third Law of Test-Driven Development (TDD) is fundamental in ensuring that …" at bounding box center [477, 731] width 602 height 229
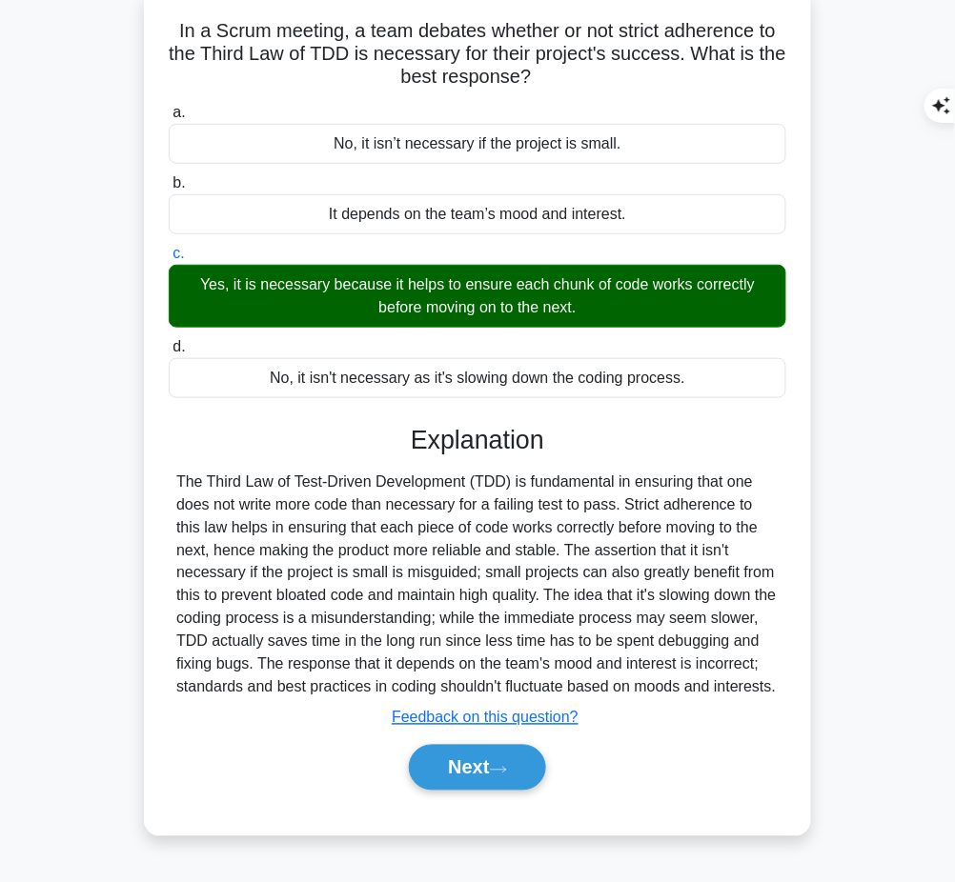
drag, startPoint x: 407, startPoint y: 435, endPoint x: 779, endPoint y: 683, distance: 448.0
click at [779, 683] on div "Explanation The Third Law of Test-Driven Development (TDD) is fundamental in en…" at bounding box center [477, 612] width 617 height 374
copy div "Explanation The Third Law of Test-Driven Development (TDD) is fundamental in en…"
click at [490, 767] on button "Next" at bounding box center [477, 768] width 136 height 46
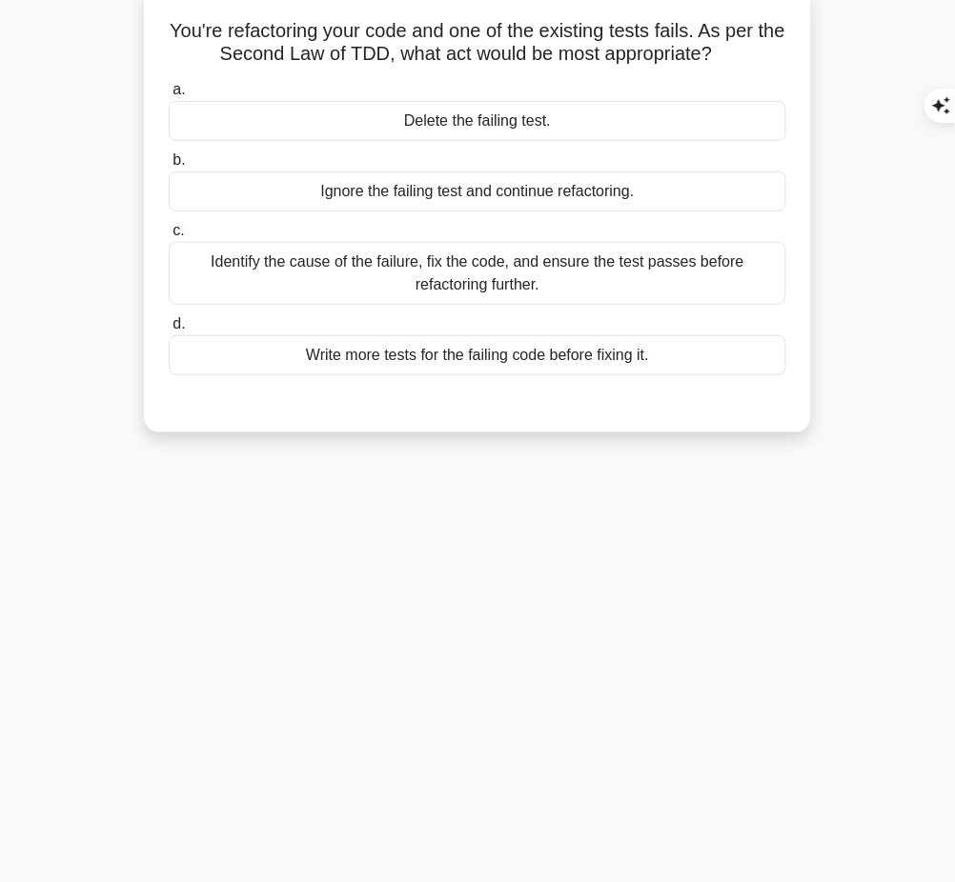
scroll to position [0, 0]
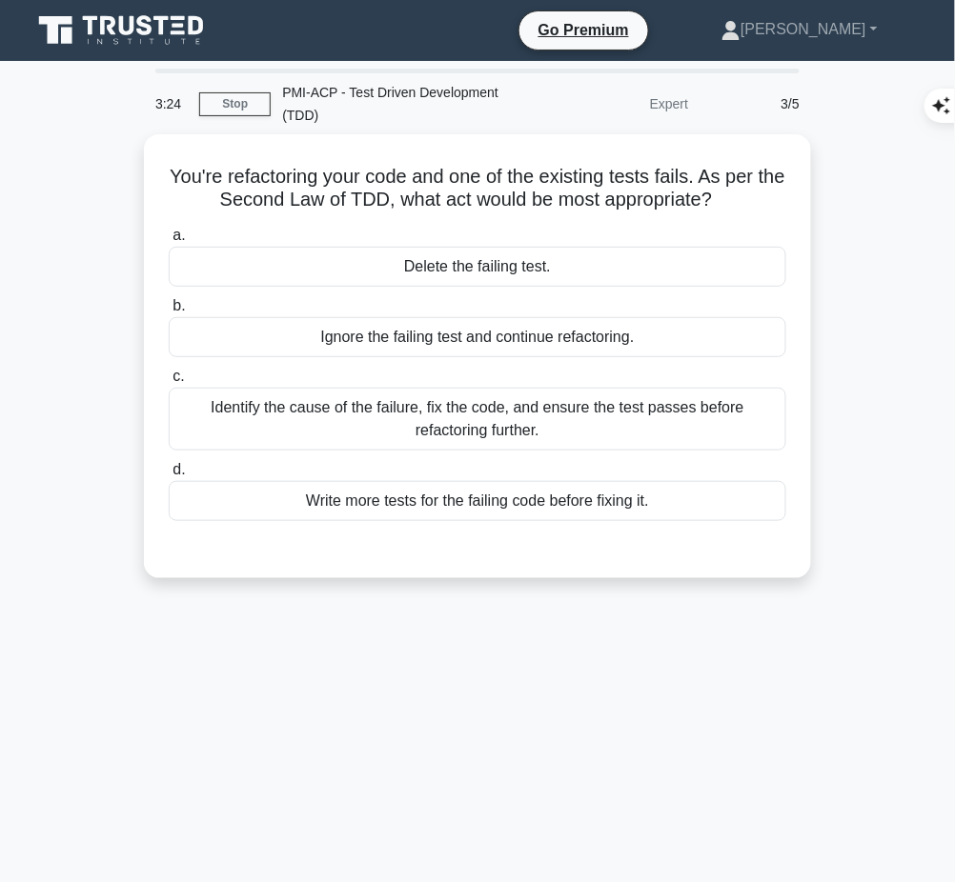
drag, startPoint x: 172, startPoint y: 173, endPoint x: 738, endPoint y: 193, distance: 566.4
click at [738, 193] on h5 "You're refactoring your code and one of the existing tests fails. As per the Se…" at bounding box center [477, 189] width 621 height 48
copy h5 "You're refactoring your code and one of the existing tests fails. As per the Se…"
click at [610, 418] on div "Identify the cause of the failure, fix the code, and ensure the test passes bef…" at bounding box center [477, 419] width 617 height 63
click at [169, 383] on input "c. Identify the cause of the failure, fix the code, and ensure the test passes …" at bounding box center [169, 377] width 0 height 12
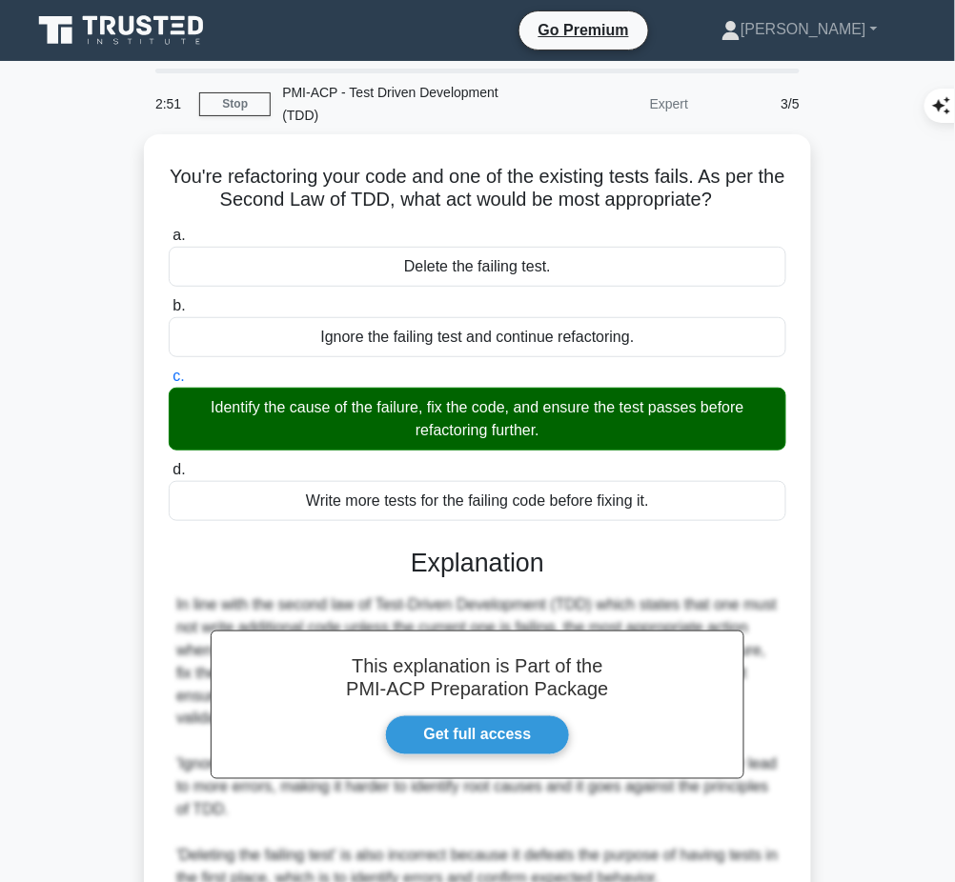
click at [479, 560] on h3 "Explanation" at bounding box center [477, 563] width 595 height 30
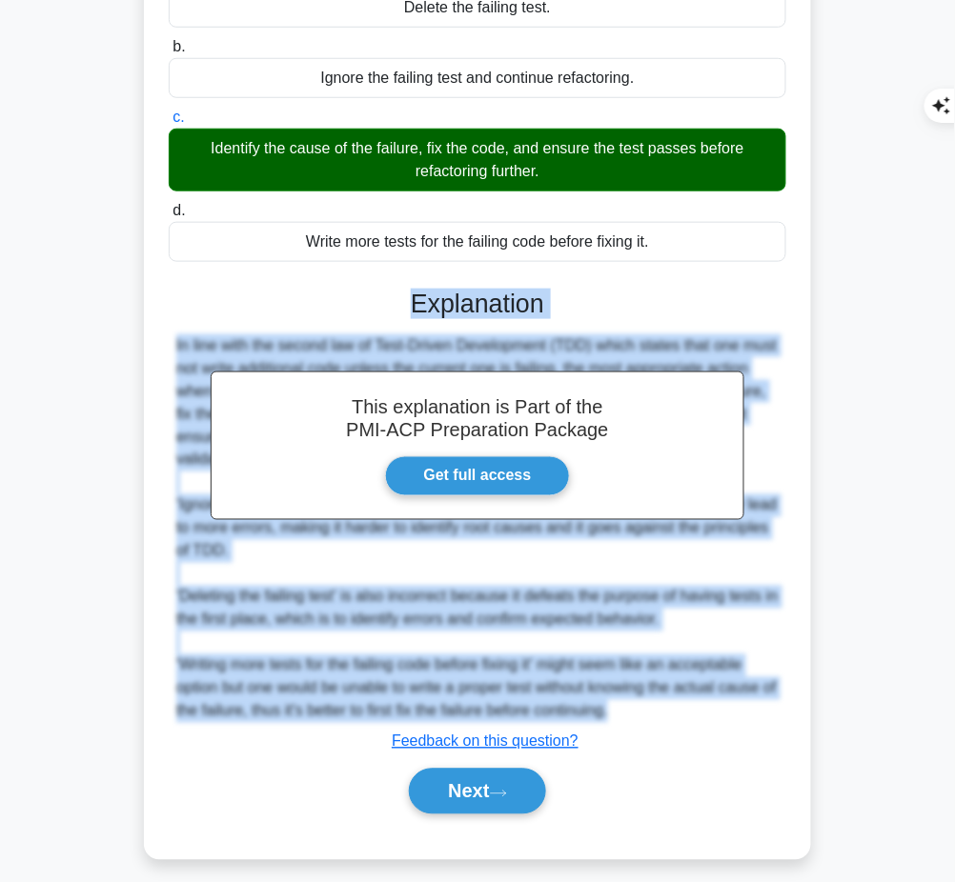
drag, startPoint x: 410, startPoint y: 287, endPoint x: 648, endPoint y: 720, distance: 494.7
click at [648, 720] on div "This explanation is Part of the PMI-ACP Preparation Package Get full access Exp…" at bounding box center [477, 544] width 617 height 557
copy div "Explanation In line with the second law of Test-Driven Development (TDD) which …"
click at [455, 785] on button "Next" at bounding box center [477, 792] width 136 height 46
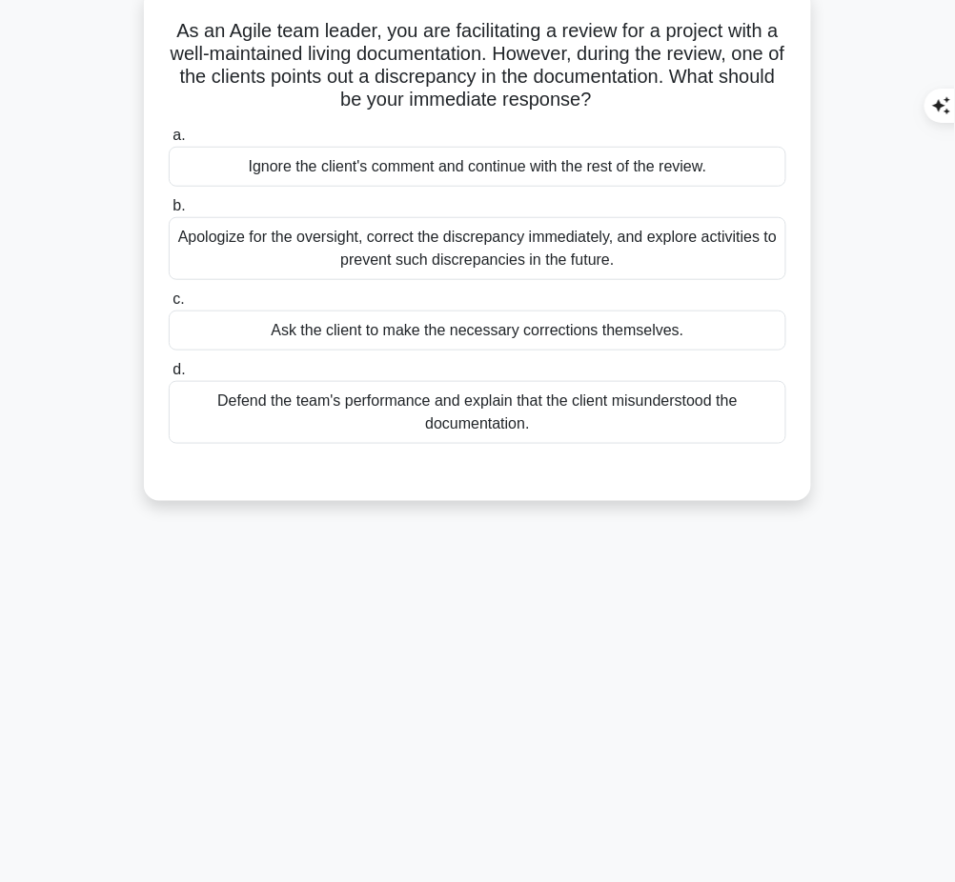
scroll to position [0, 0]
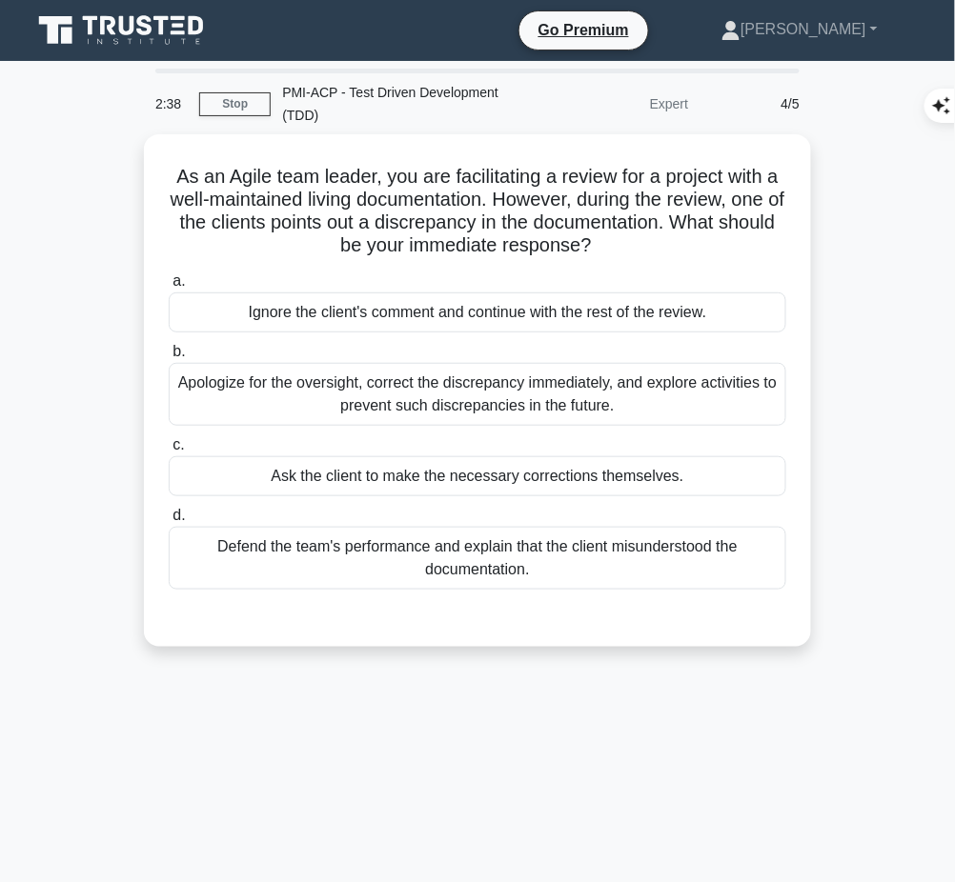
drag, startPoint x: 169, startPoint y: 169, endPoint x: 641, endPoint y: 245, distance: 478.8
click at [641, 245] on h5 "As an Agile team leader, you are facilitating a review for a project with a wel…" at bounding box center [477, 211] width 621 height 93
copy h5 "As an Agile team leader, you are facilitating a review for a project with a wel…"
click at [628, 382] on div "Apologize for the oversight, correct the discrepancy immediately, and explore a…" at bounding box center [477, 394] width 617 height 63
click at [169, 358] on input "b. Apologize for the oversight, correct the discrepancy immediately, and explor…" at bounding box center [169, 352] width 0 height 12
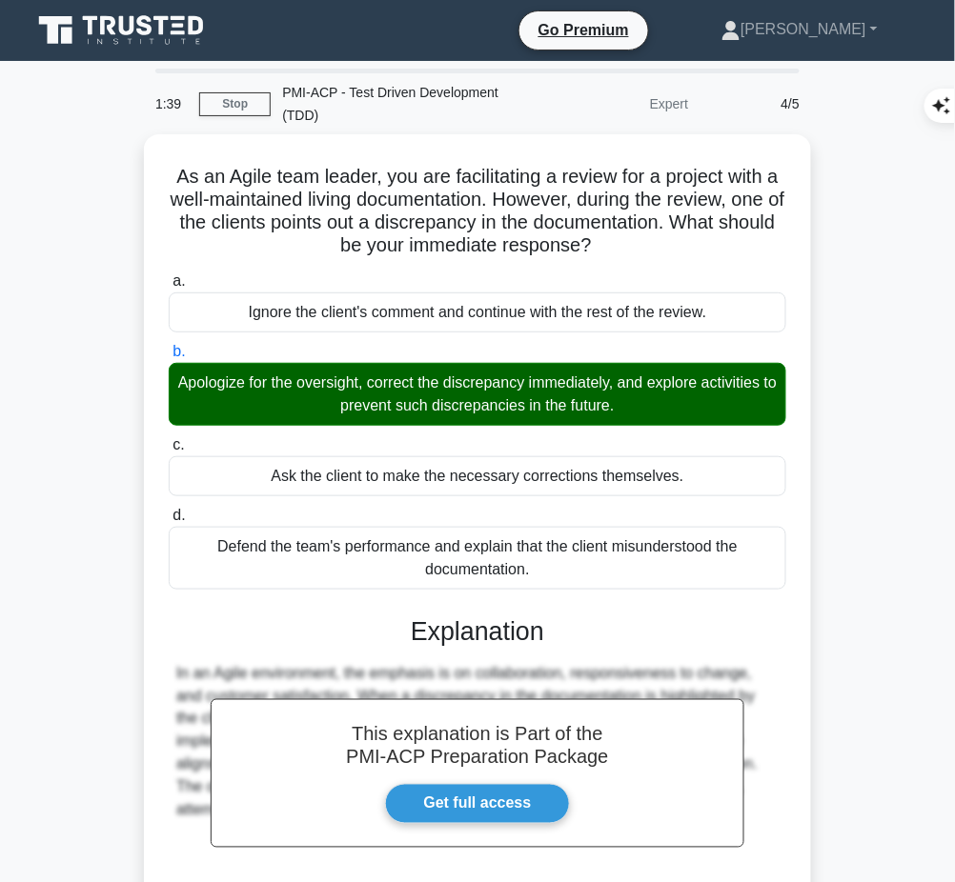
click at [395, 655] on div "This explanation is Part of the PMI-ACP Preparation Package Get full access Exp…" at bounding box center [477, 792] width 617 height 396
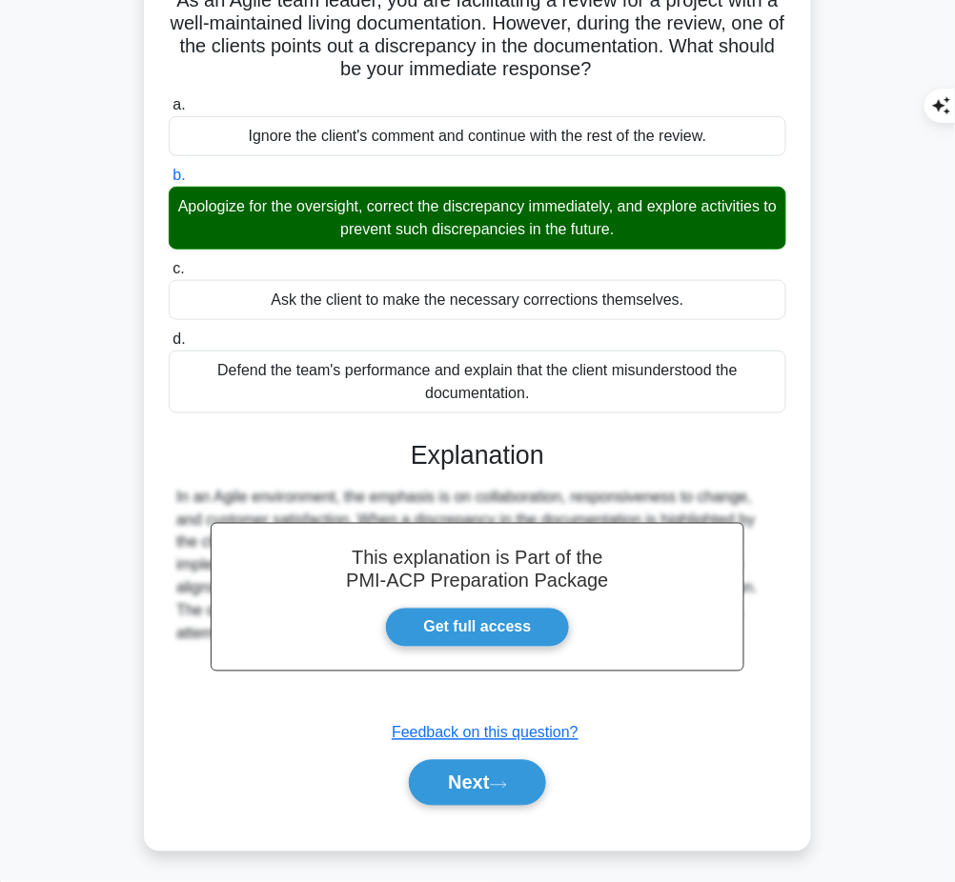
drag, startPoint x: 394, startPoint y: 448, endPoint x: 719, endPoint y: 694, distance: 408.2
click at [719, 694] on div "This explanation is Part of the PMI-ACP Preparation Package Get full access Exp…" at bounding box center [477, 615] width 617 height 396
copy div "Explanation In an Agile environment, the emphasis is on collaboration, responsi…"
click at [496, 790] on button "Next" at bounding box center [477, 783] width 136 height 46
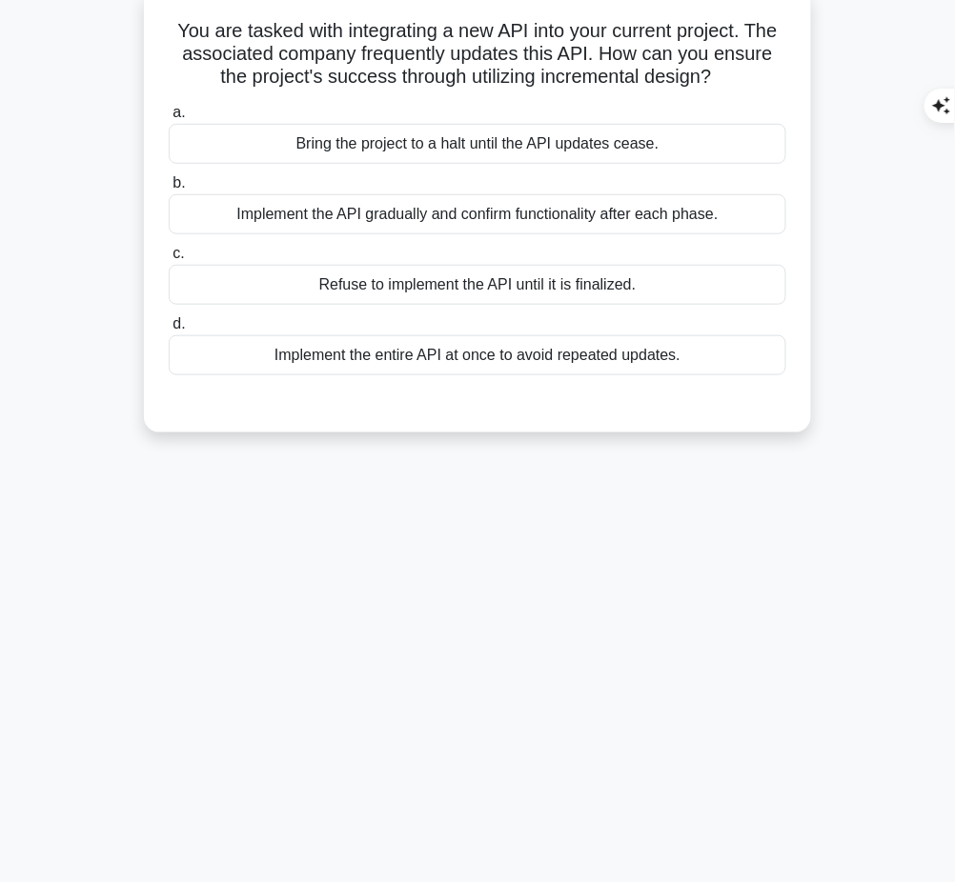
scroll to position [0, 0]
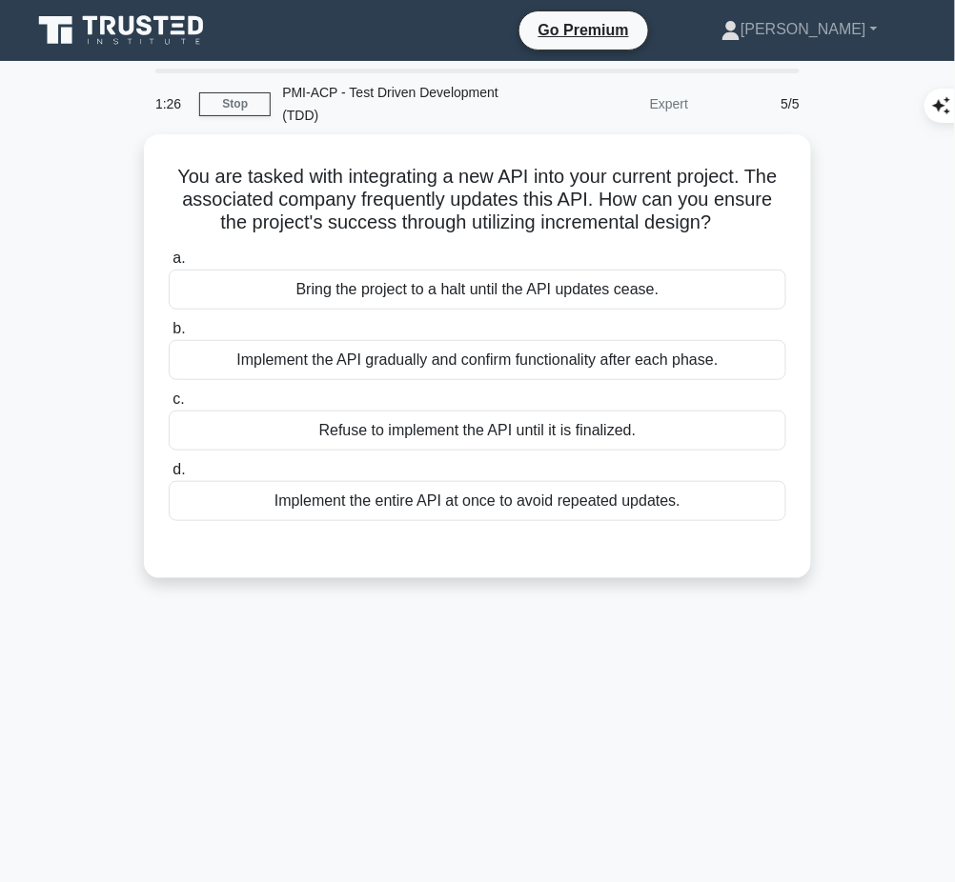
drag, startPoint x: 165, startPoint y: 163, endPoint x: 733, endPoint y: 221, distance: 570.9
click at [733, 221] on div "You are tasked with integrating a new API into your current project. The associ…" at bounding box center [478, 356] width 652 height 429
copy h5 "You are tasked with integrating a new API into your current project. The associ…"
click at [715, 346] on div "Implement the API gradually and confirm functionality after each phase." at bounding box center [477, 360] width 617 height 40
click at [169, 335] on input "b. Implement the API gradually and confirm functionality after each phase." at bounding box center [169, 329] width 0 height 12
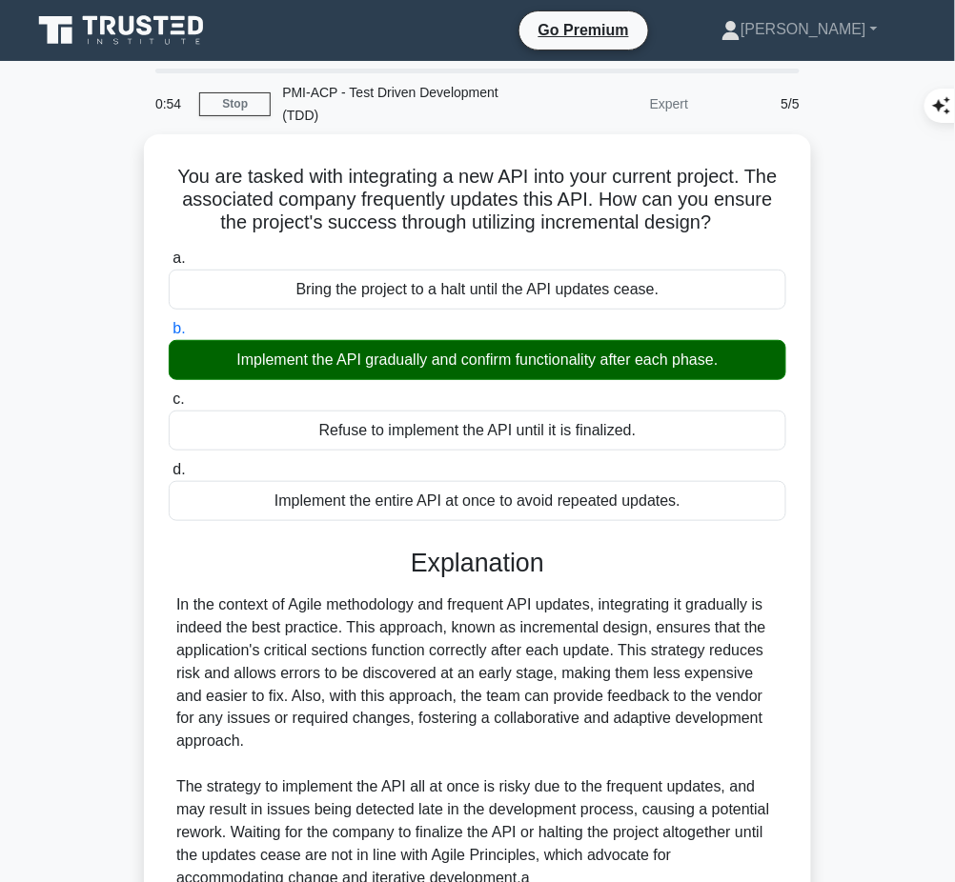
click at [576, 621] on div "In the context of Agile methodology and frequent API updates, integrating it gr…" at bounding box center [477, 742] width 602 height 297
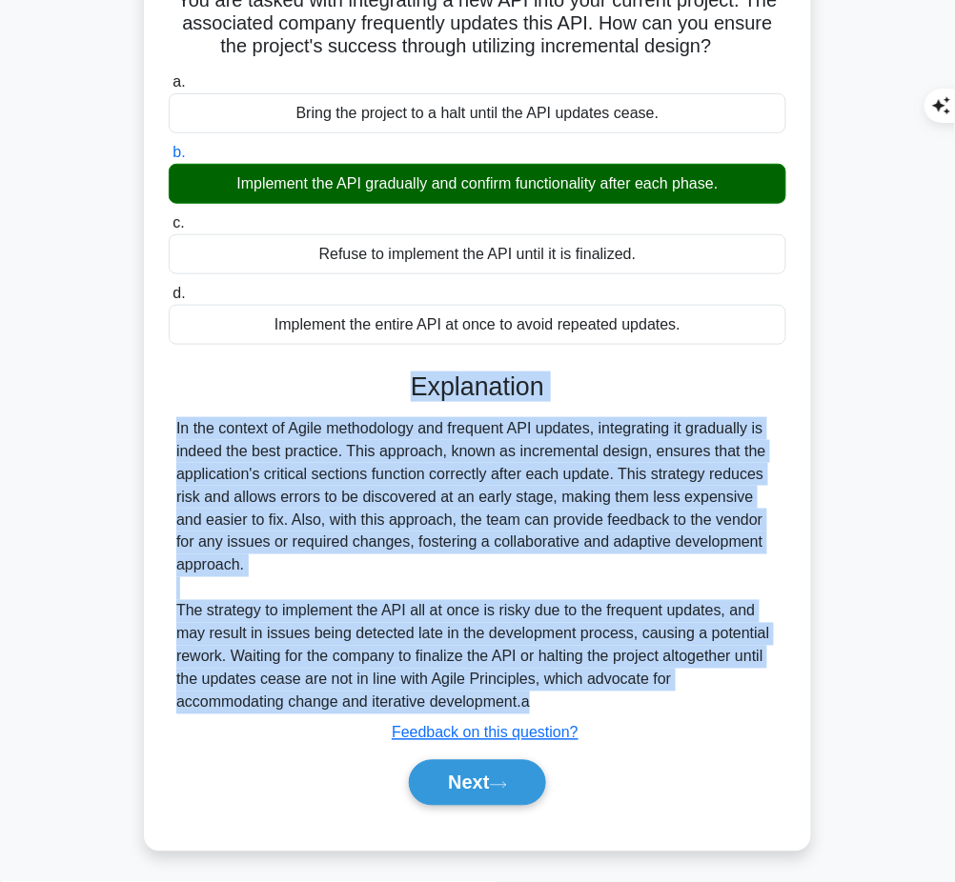
drag, startPoint x: 409, startPoint y: 379, endPoint x: 697, endPoint y: 694, distance: 426.3
click at [697, 694] on div "Explanation In the context of Agile methodology and frequent API updates, integ…" at bounding box center [477, 593] width 617 height 442
copy div "Explanation In the context of Agile methodology and frequent API updates, integ…"
click at [497, 792] on button "Next" at bounding box center [477, 783] width 136 height 46
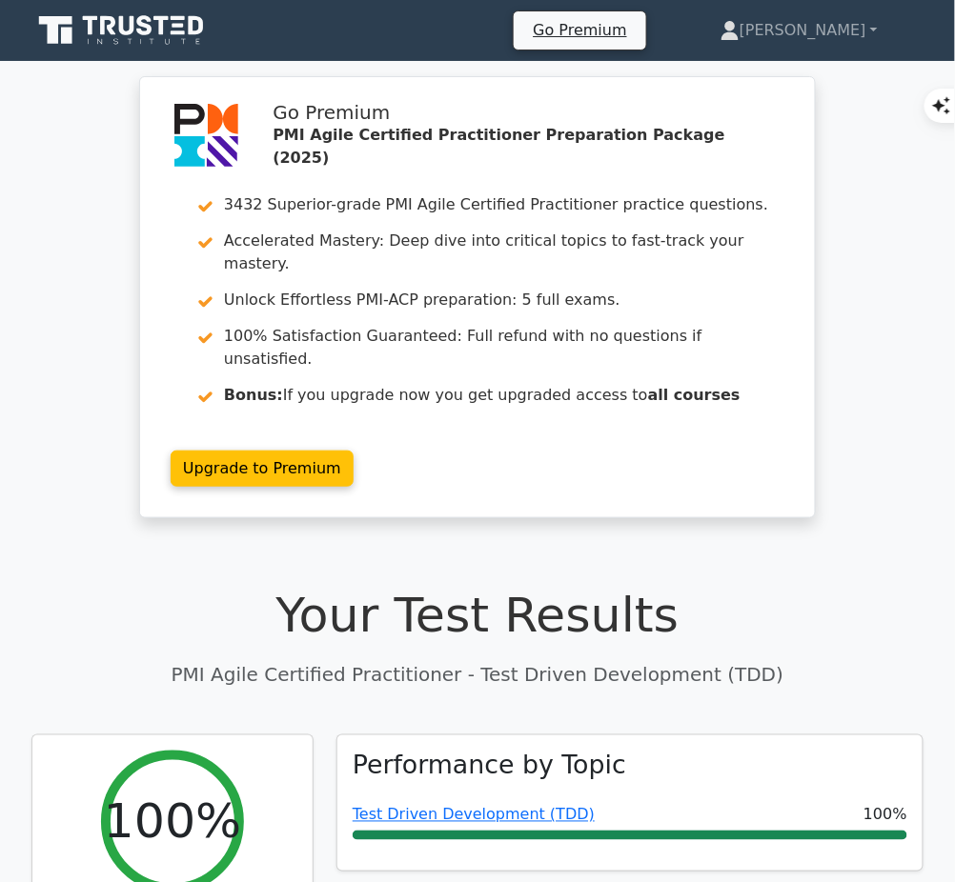
click at [494, 806] on link "Test Driven Development (TDD)" at bounding box center [474, 815] width 242 height 18
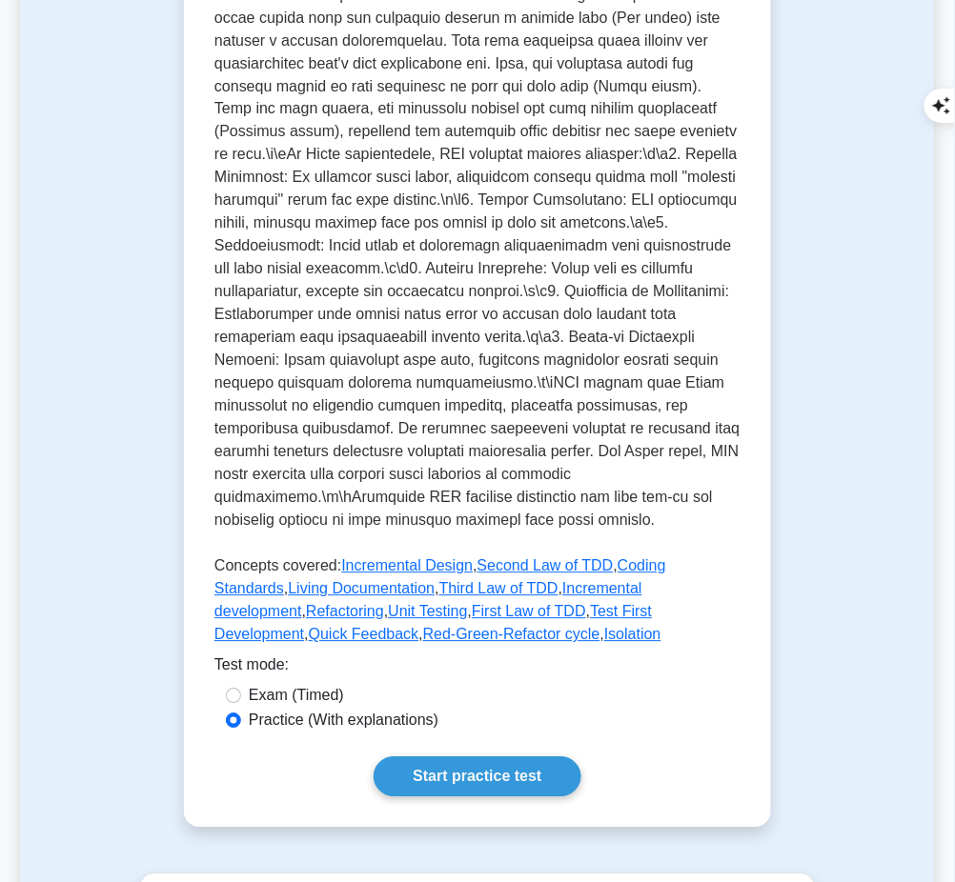
scroll to position [620, 0]
click at [473, 757] on link "Start practice test" at bounding box center [477, 777] width 207 height 40
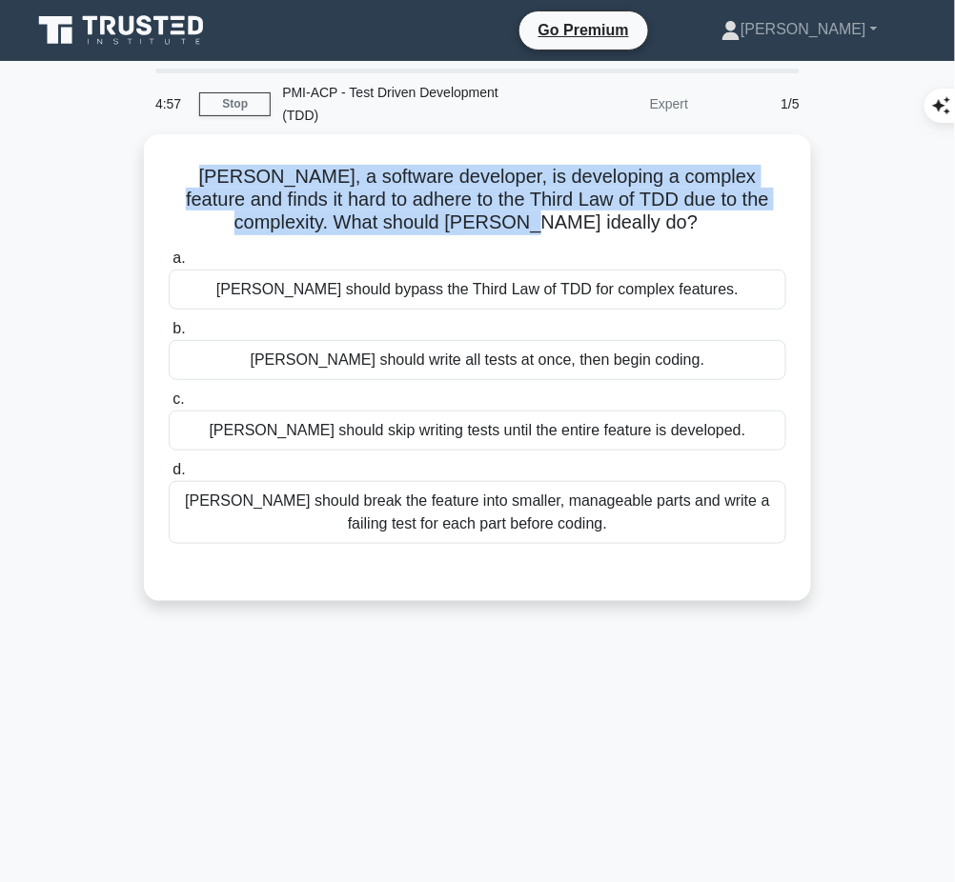
drag, startPoint x: 168, startPoint y: 169, endPoint x: 597, endPoint y: 213, distance: 431.2
click at [597, 213] on h5 "[PERSON_NAME], a software developer, is developing a complex feature and finds …" at bounding box center [477, 200] width 621 height 71
copy h5 "[PERSON_NAME], a software developer, is developing a complex feature and finds …"
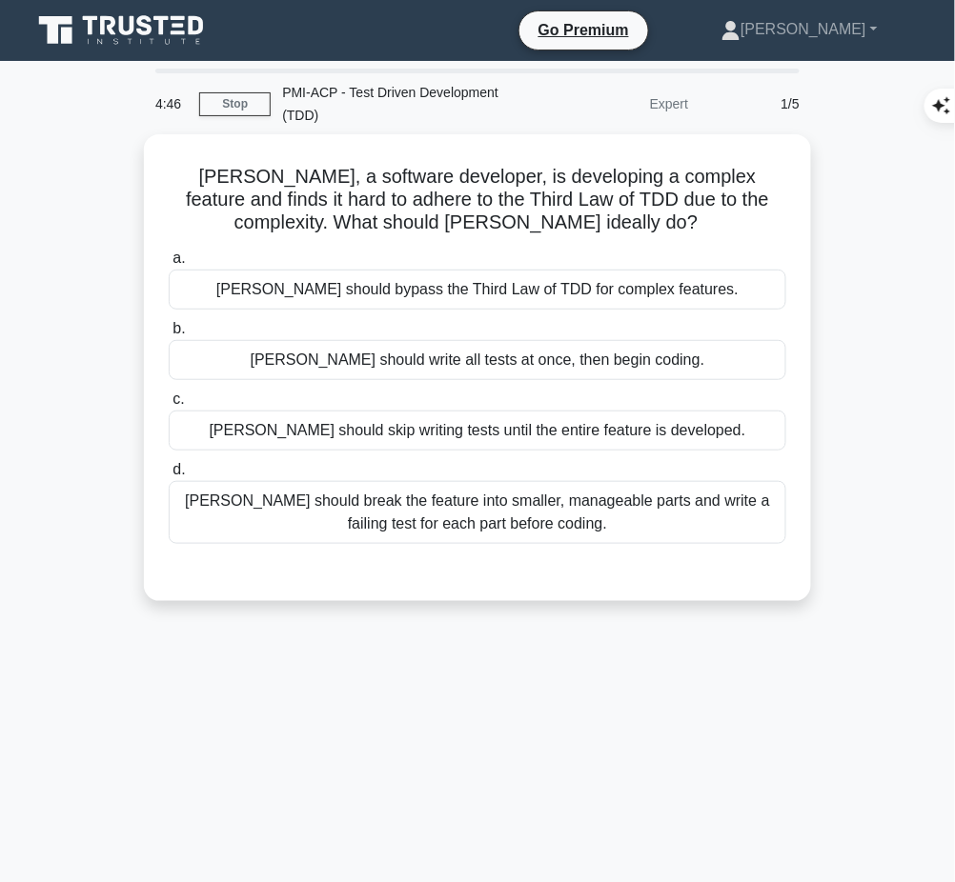
click at [549, 508] on div "[PERSON_NAME] should break the feature into smaller, manageable parts and write…" at bounding box center [477, 512] width 617 height 63
click at [169, 476] on input "d. Lisa should break the feature into smaller, manageable parts and write a fai…" at bounding box center [169, 470] width 0 height 12
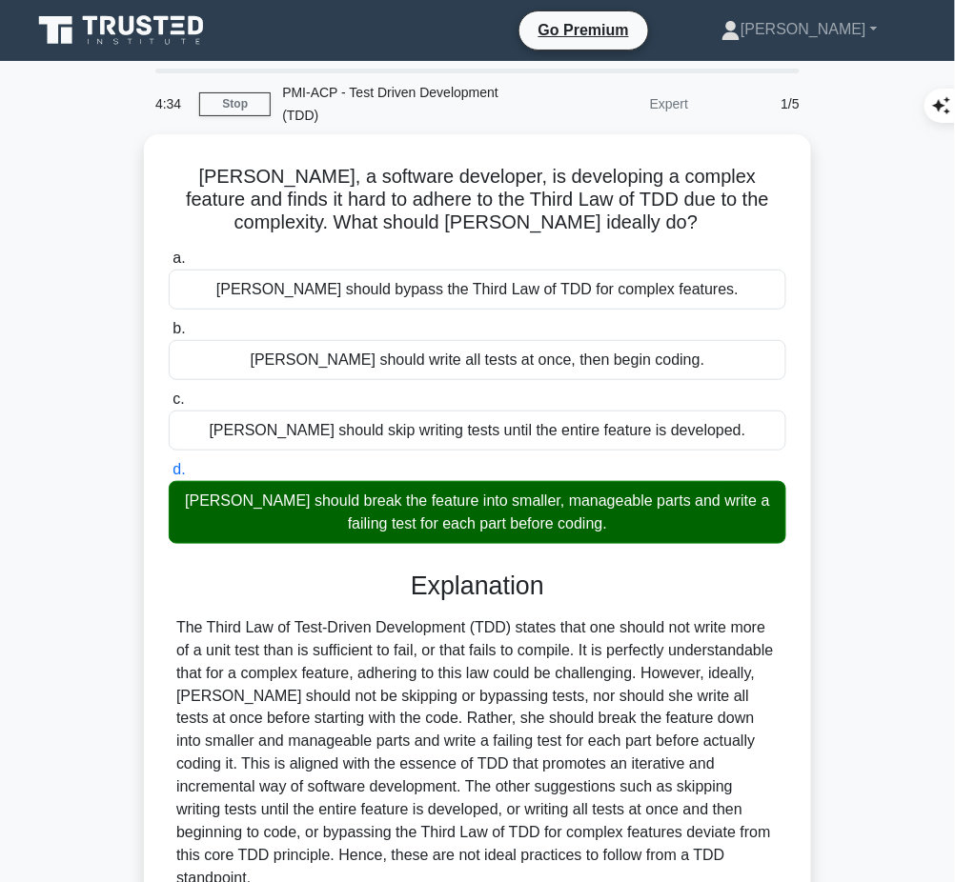
click at [505, 664] on div "The Third Law of Test-Driven Development (TDD) states that one should not write…" at bounding box center [477, 754] width 602 height 274
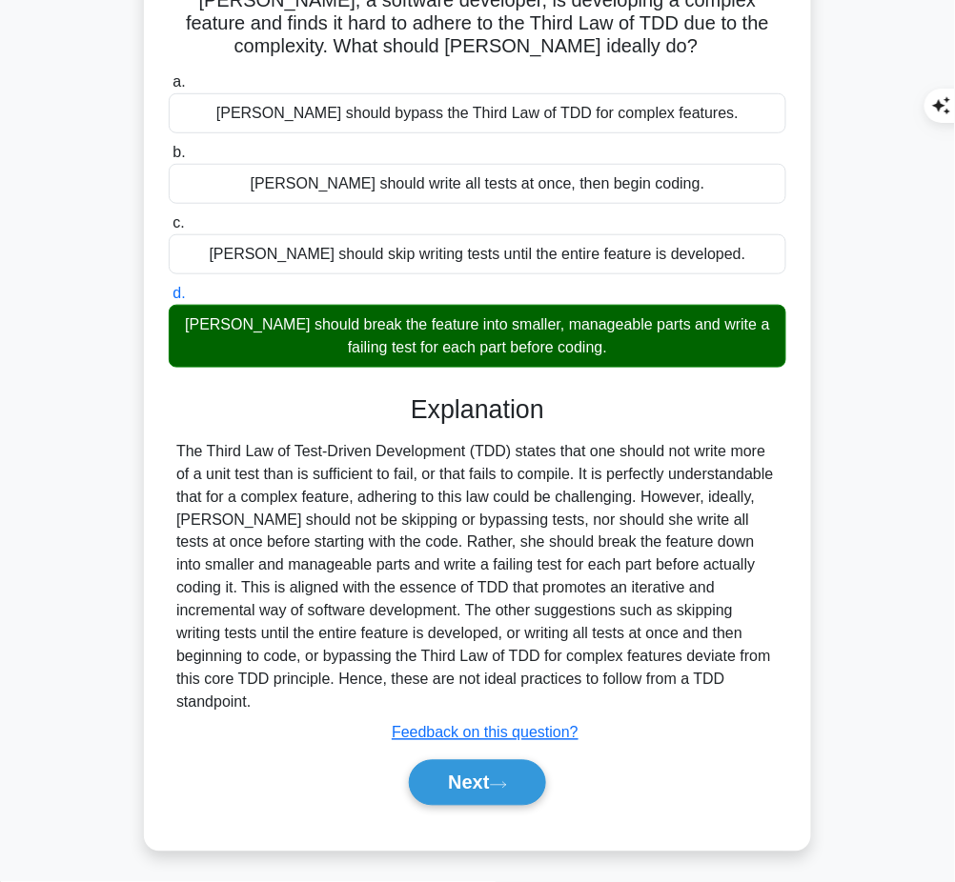
drag, startPoint x: 408, startPoint y: 403, endPoint x: 290, endPoint y: 696, distance: 315.5
click at [290, 696] on div "Explanation Submit feedback Feedback on this question? Next" at bounding box center [477, 604] width 617 height 419
copy div "Explanation The Third Law of Test-Driven Development (TDD) states that one shou…"
click at [445, 767] on button "Next" at bounding box center [477, 783] width 136 height 46
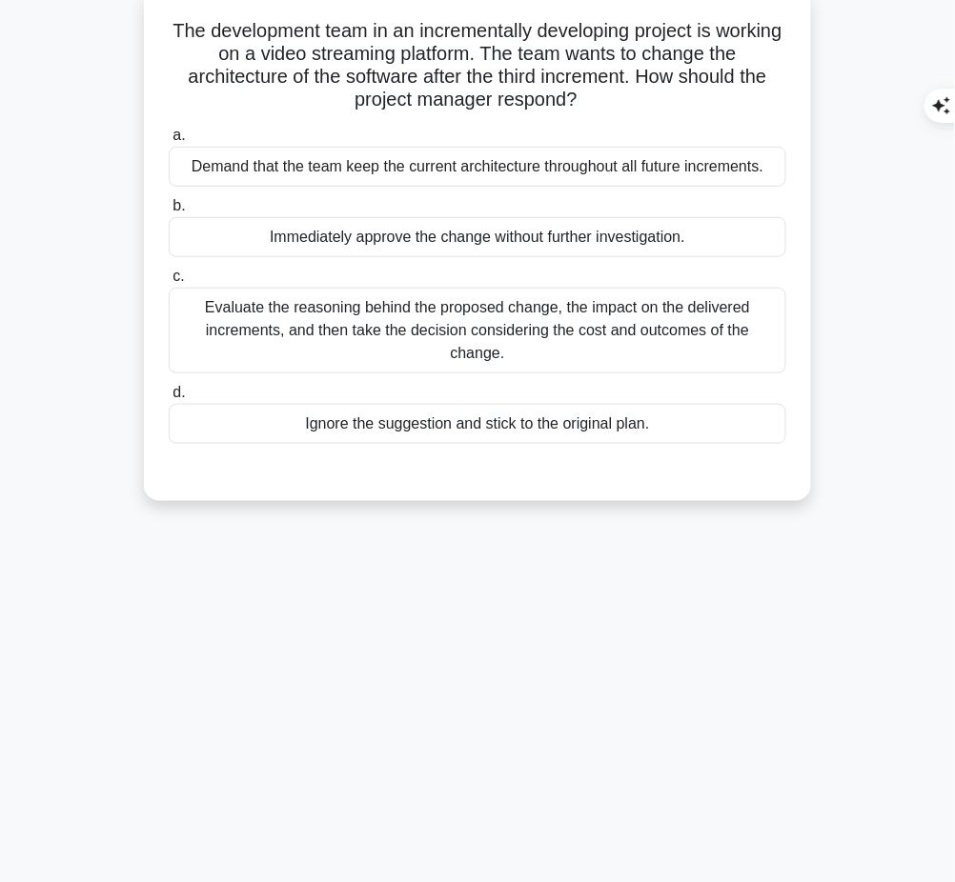
scroll to position [0, 0]
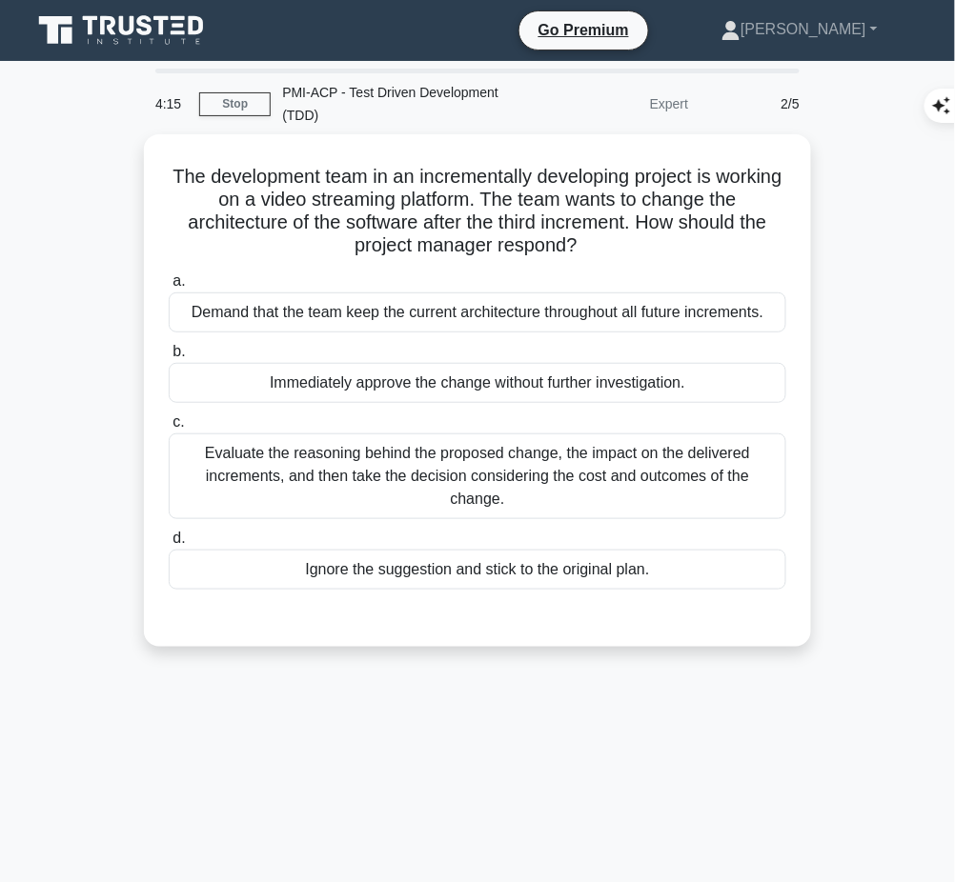
drag, startPoint x: 192, startPoint y: 175, endPoint x: 582, endPoint y: 245, distance: 396.8
click at [582, 245] on h5 "The development team in an incrementally developing project is working on a vid…" at bounding box center [477, 211] width 621 height 93
copy h5 "The development team in an incrementally developing project is working on a vid…"
click at [516, 485] on div "Evaluate the reasoning behind the proposed change, the impact on the delivered …" at bounding box center [477, 477] width 617 height 86
click at [169, 429] on input "c. Evaluate the reasoning behind the proposed change, the impact on the deliver…" at bounding box center [169, 422] width 0 height 12
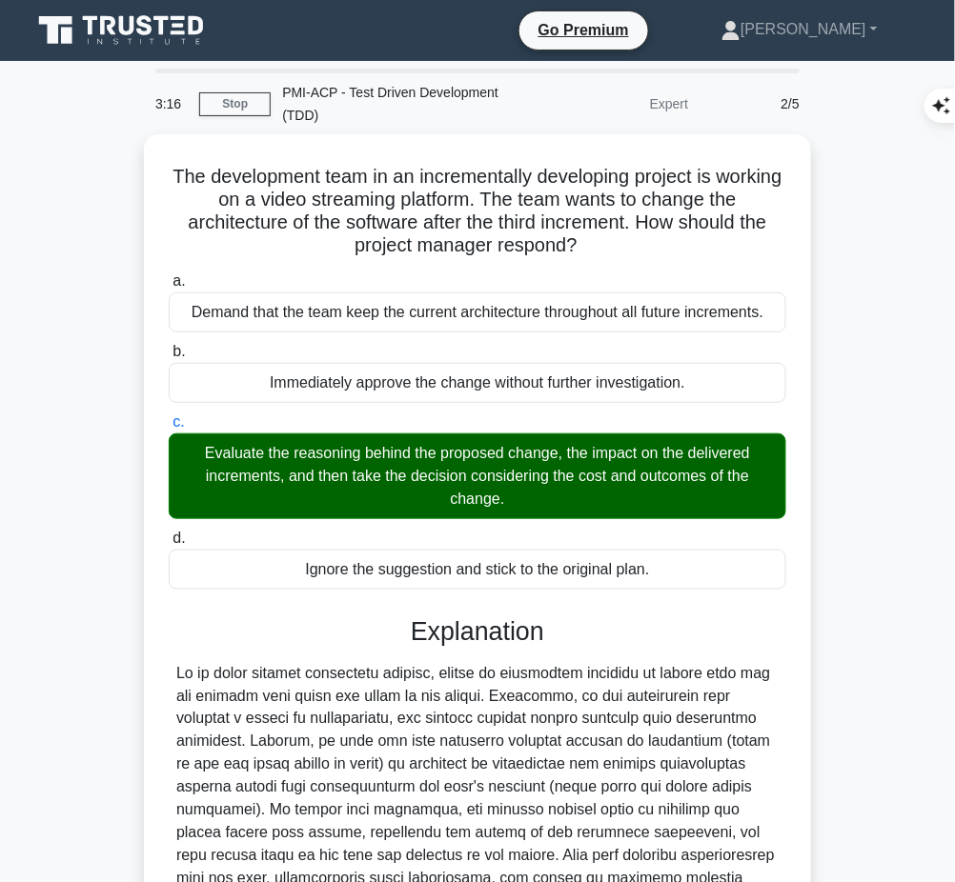
click at [534, 690] on div at bounding box center [477, 810] width 602 height 297
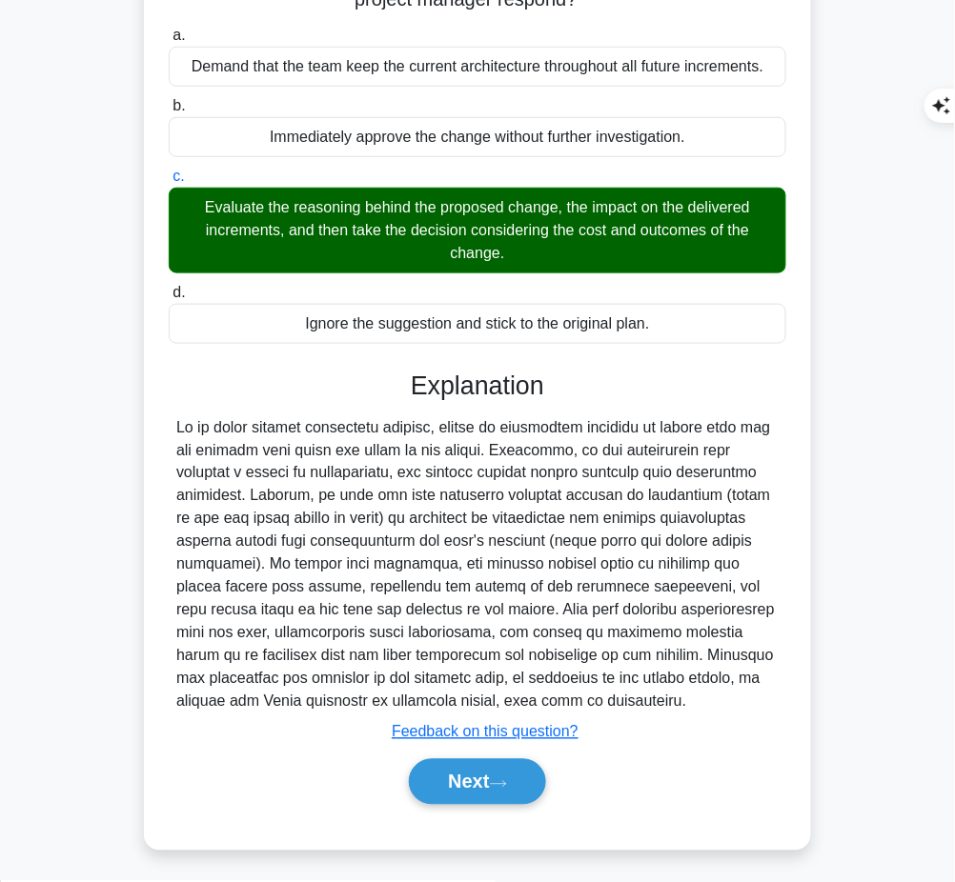
drag, startPoint x: 408, startPoint y: 376, endPoint x: 588, endPoint y: 698, distance: 368.2
click at [588, 698] on div "Explanation Submit feedback Feedback on this question? Next" at bounding box center [477, 592] width 617 height 442
copy div "Explanation In an agile project management context, change is inherently embrac…"
click at [459, 775] on button "Next" at bounding box center [477, 782] width 136 height 46
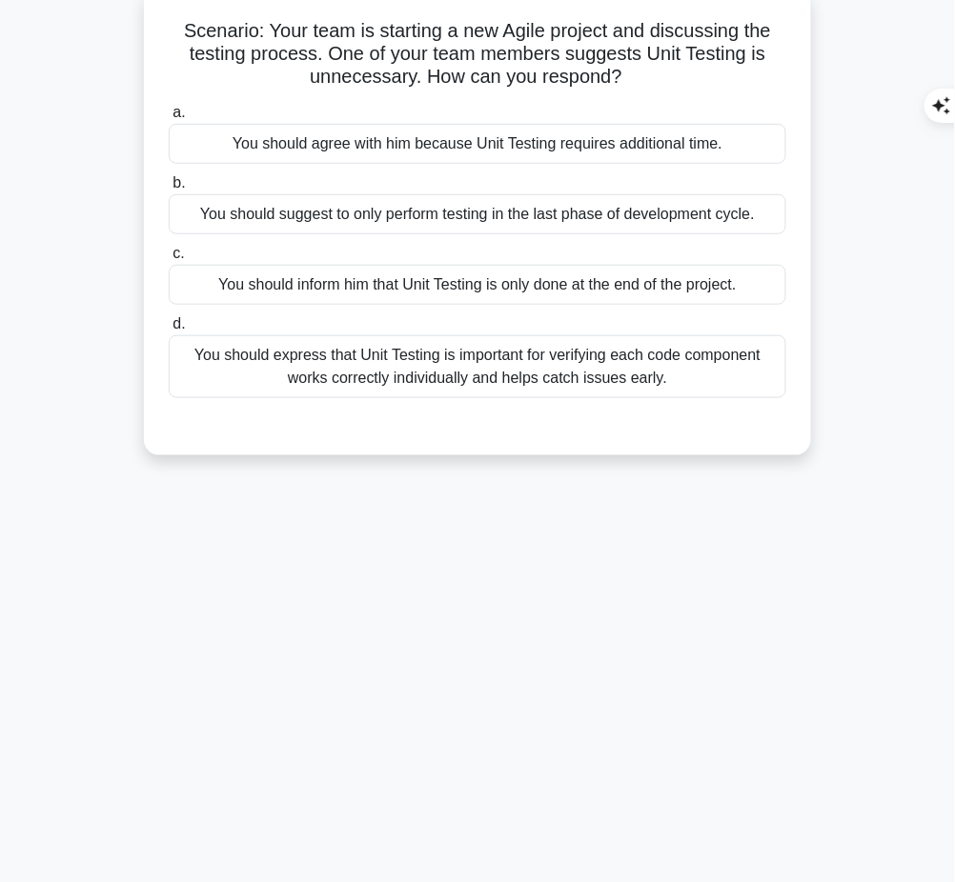
scroll to position [0, 0]
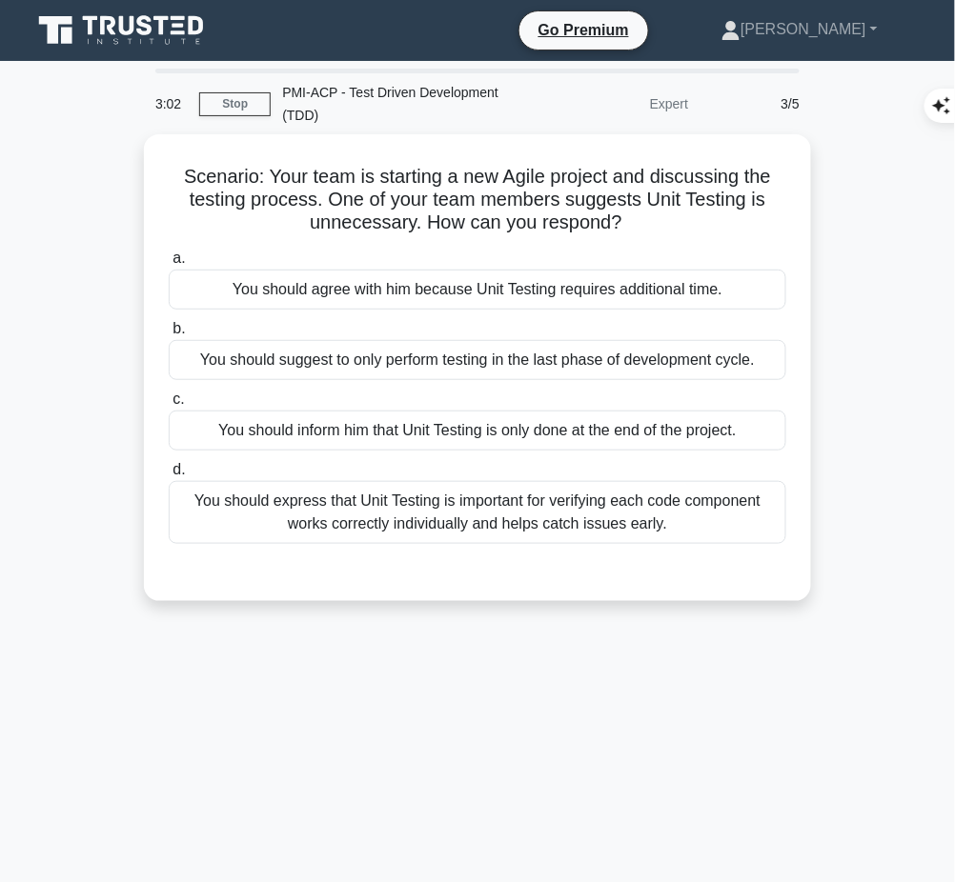
drag, startPoint x: 175, startPoint y: 165, endPoint x: 643, endPoint y: 215, distance: 470.6
click at [643, 215] on h5 "Scenario: Your team is starting a new Agile project and discussing the testing …" at bounding box center [477, 200] width 621 height 71
copy h5 "Scenario: Your team is starting a new Agile project and discussing the testing …"
click at [338, 519] on div "You should express that Unit Testing is important for verifying each code compo…" at bounding box center [477, 512] width 617 height 63
click at [169, 476] on input "d. You should express that Unit Testing is important for verifying each code co…" at bounding box center [169, 470] width 0 height 12
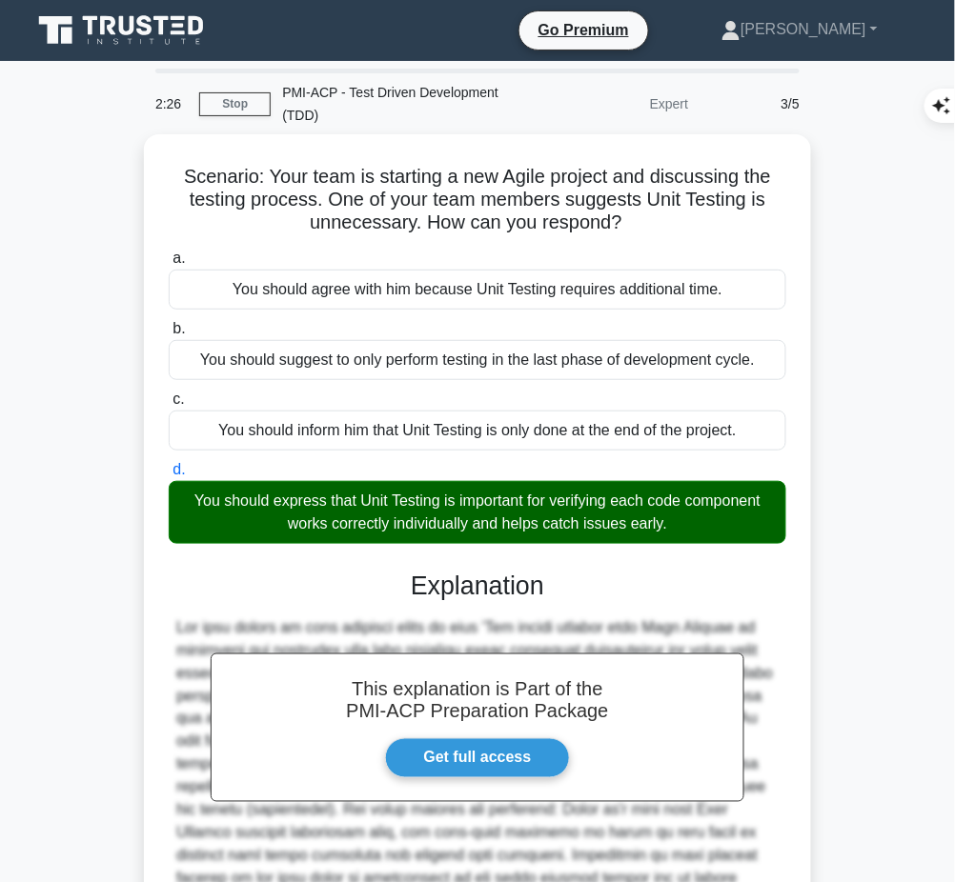
click at [575, 604] on div "This explanation is Part of the PMI-ACP Preparation Package Get full access Exp…" at bounding box center [477, 803] width 617 height 511
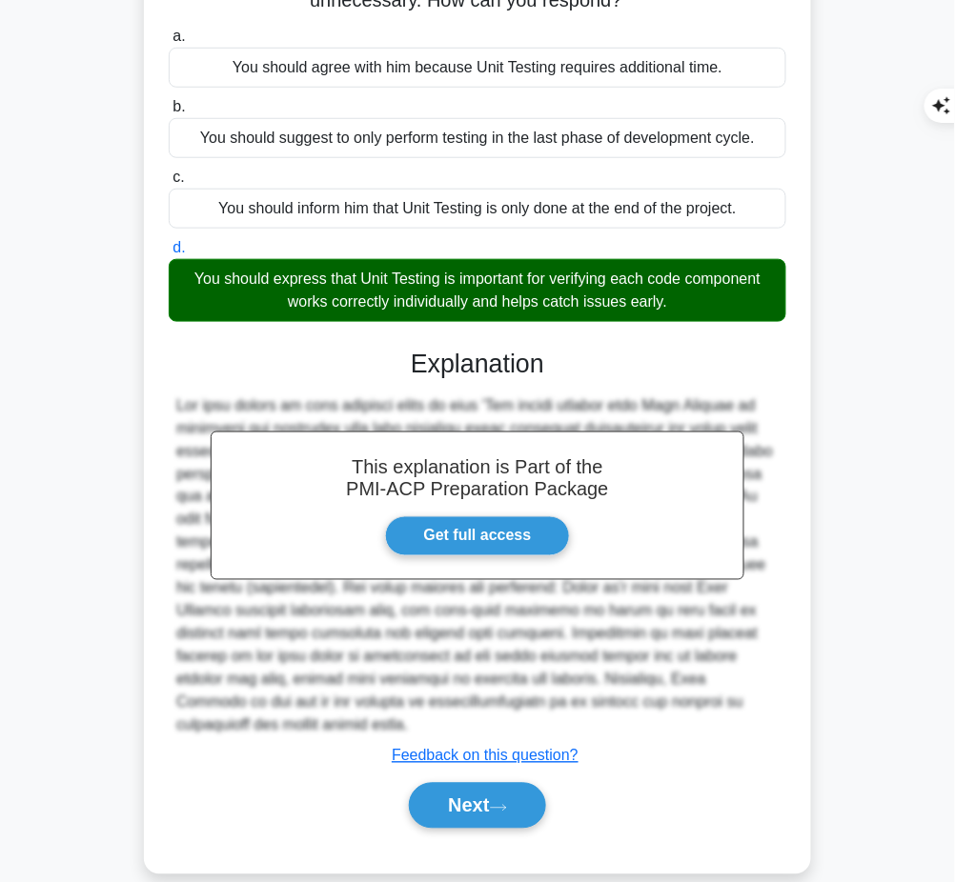
drag, startPoint x: 406, startPoint y: 352, endPoint x: 575, endPoint y: 699, distance: 386.6
click at [575, 699] on div "This explanation is Part of the PMI-ACP Preparation Package Get full access Exp…" at bounding box center [477, 581] width 617 height 511
copy div "Explanation The best answer to this question would be that 'You should express …"
click at [476, 784] on button "Next" at bounding box center [477, 806] width 136 height 46
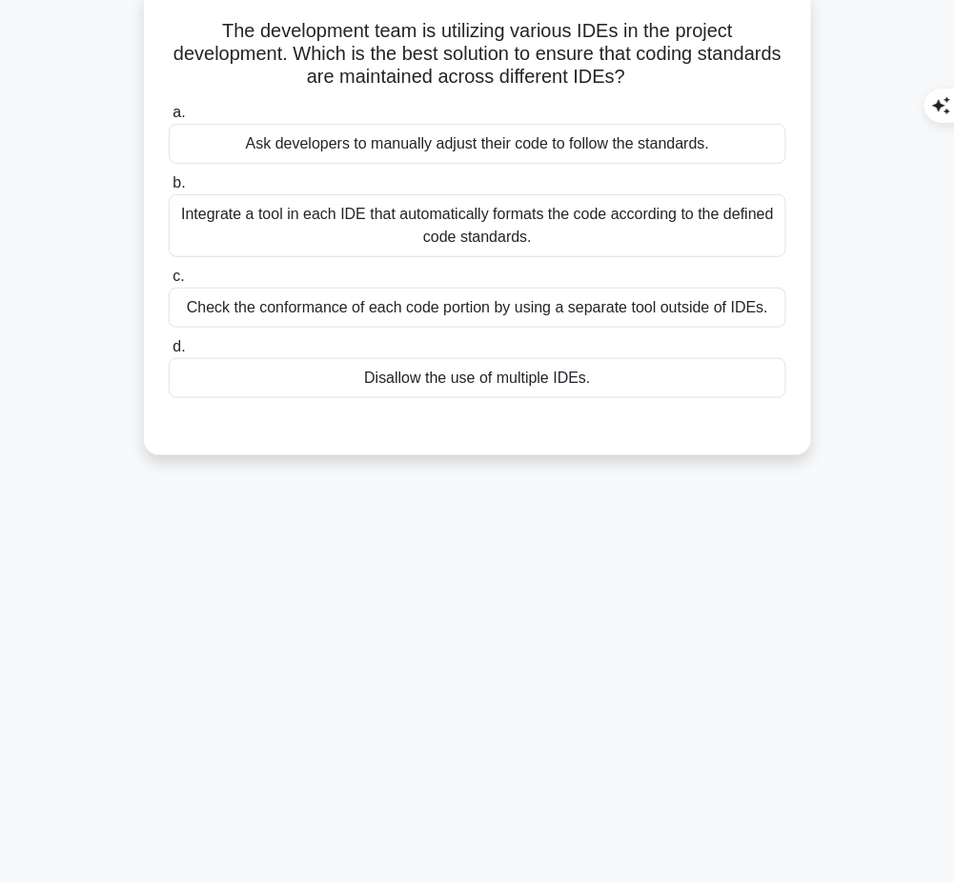
scroll to position [0, 0]
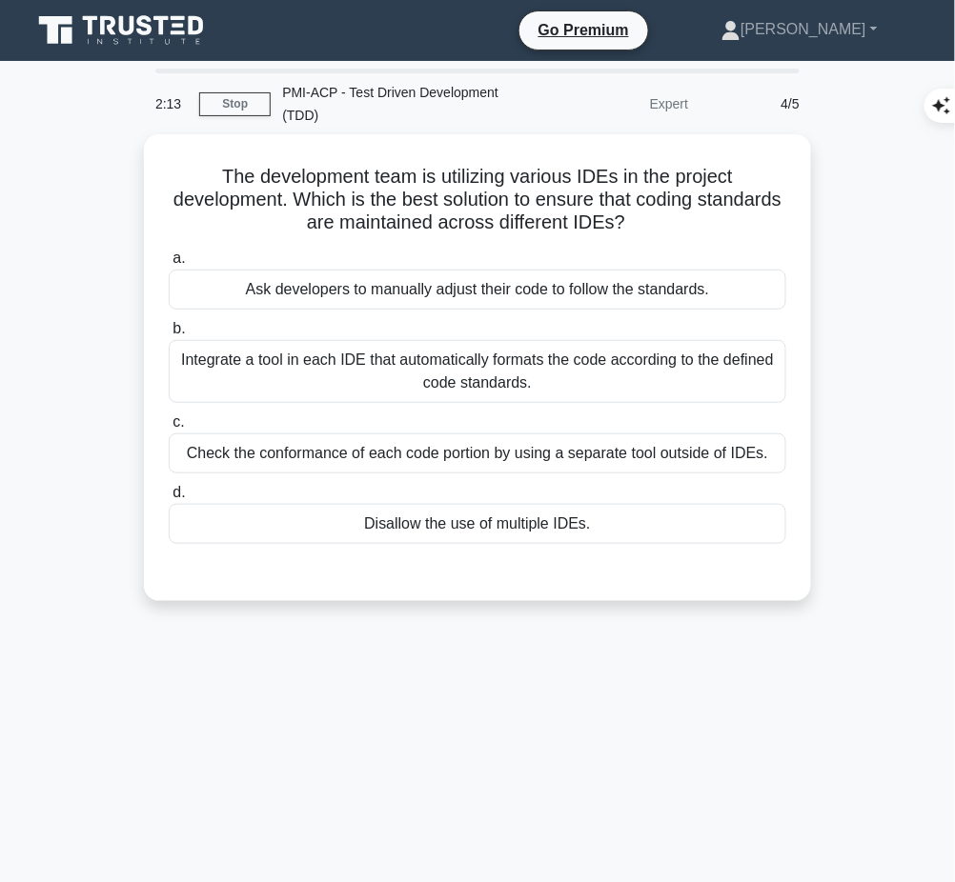
drag, startPoint x: 214, startPoint y: 162, endPoint x: 676, endPoint y: 217, distance: 464.5
click at [676, 217] on h5 "The development team is utilizing various IDEs in the project development. Whic…" at bounding box center [477, 200] width 621 height 71
copy h5 "The development team is utilizing various IDEs in the project development. Whic…"
click at [553, 362] on div "Integrate a tool in each IDE that automatically formats the code according to t…" at bounding box center [477, 371] width 617 height 63
click at [169, 335] on input "b. Integrate a tool in each IDE that automatically formats the code according t…" at bounding box center [169, 329] width 0 height 12
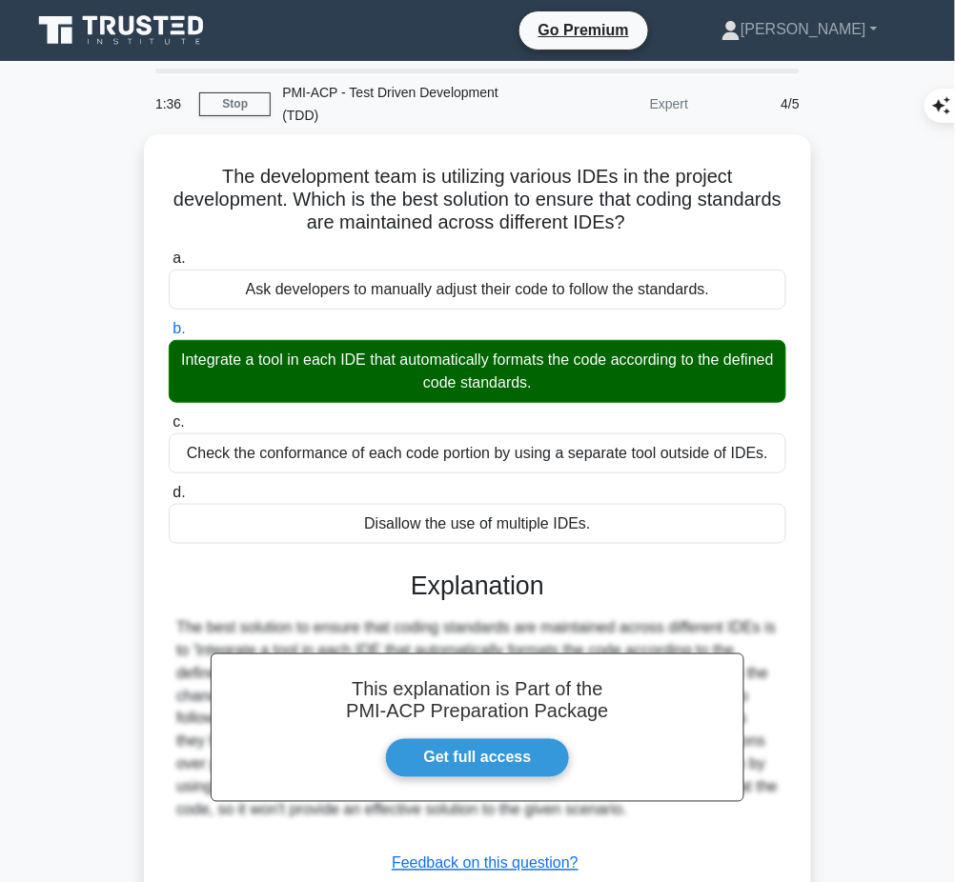
click at [486, 604] on div "This explanation is Part of the PMI-ACP Preparation Package Get full access Exp…" at bounding box center [477, 746] width 617 height 396
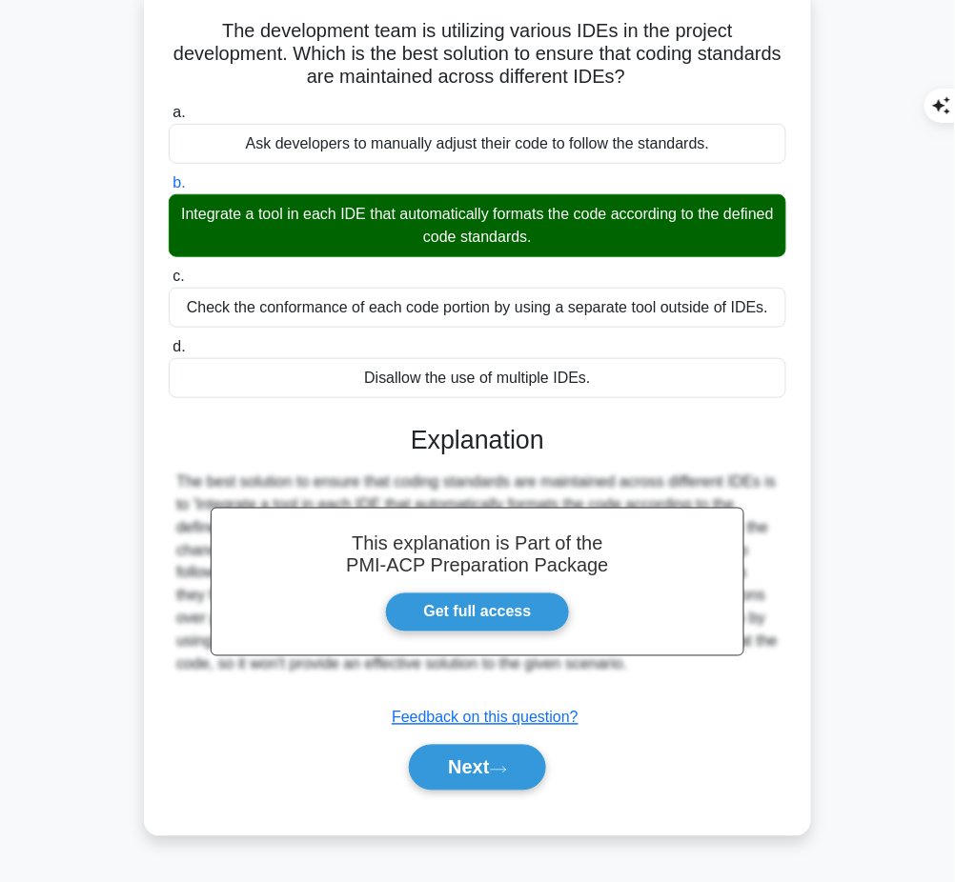
drag, startPoint x: 404, startPoint y: 423, endPoint x: 672, endPoint y: 685, distance: 374.7
click at [672, 685] on div "This explanation is Part of the PMI-ACP Preparation Package Get full access Exp…" at bounding box center [477, 600] width 617 height 396
copy div "Explanation The best solution to ensure that coding standards are maintained ac…"
click at [466, 781] on button "Next" at bounding box center [477, 768] width 136 height 46
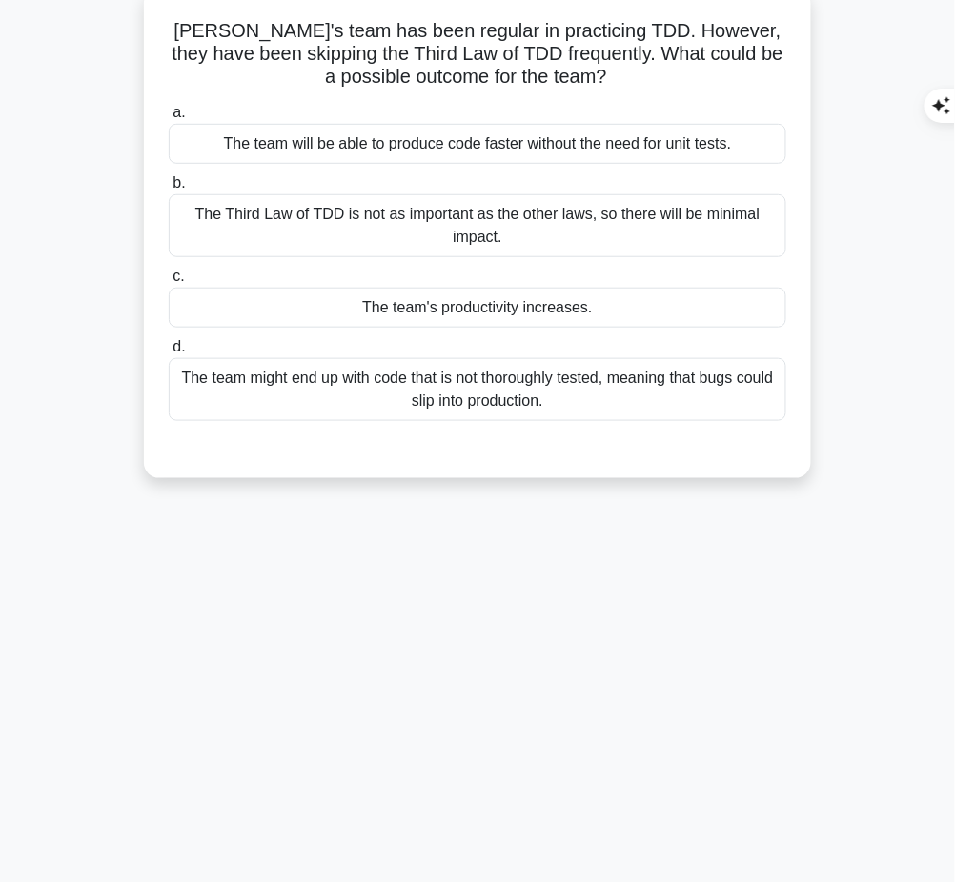
scroll to position [0, 0]
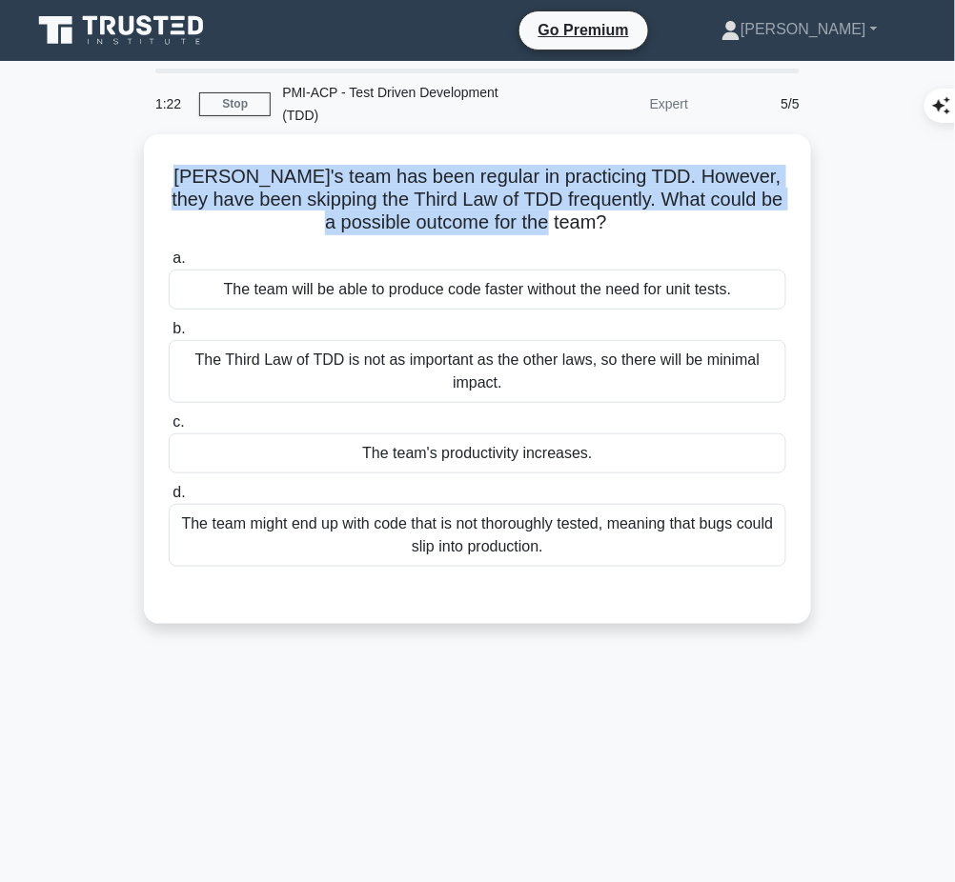
drag, startPoint x: 165, startPoint y: 173, endPoint x: 640, endPoint y: 221, distance: 477.9
click at [640, 221] on div "Sandra's team has been regular in practicing TDD. However, they have been skipp…" at bounding box center [478, 379] width 652 height 475
copy h5 "Sandra's team has been regular in practicing TDD. However, they have been skipp…"
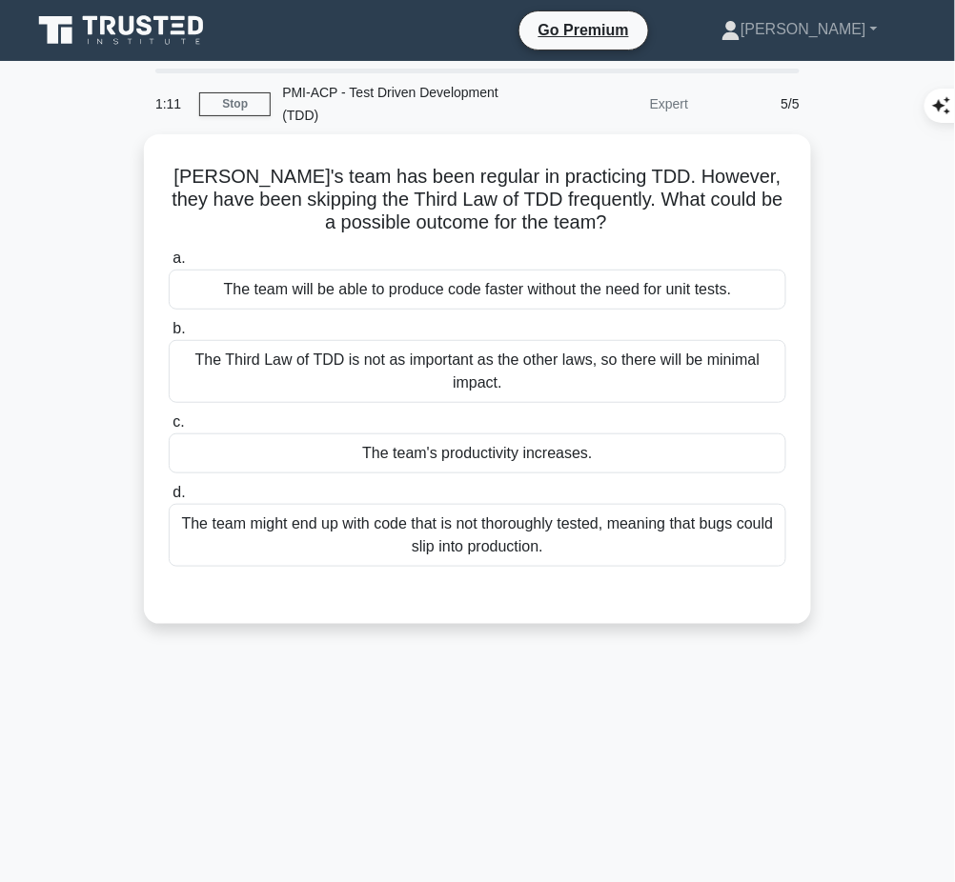
click at [597, 533] on div "The team might end up with code that is not thoroughly tested, meaning that bug…" at bounding box center [477, 535] width 617 height 63
click at [169, 499] on input "d. The team might end up with code that is not thoroughly tested, meaning that …" at bounding box center [169, 493] width 0 height 12
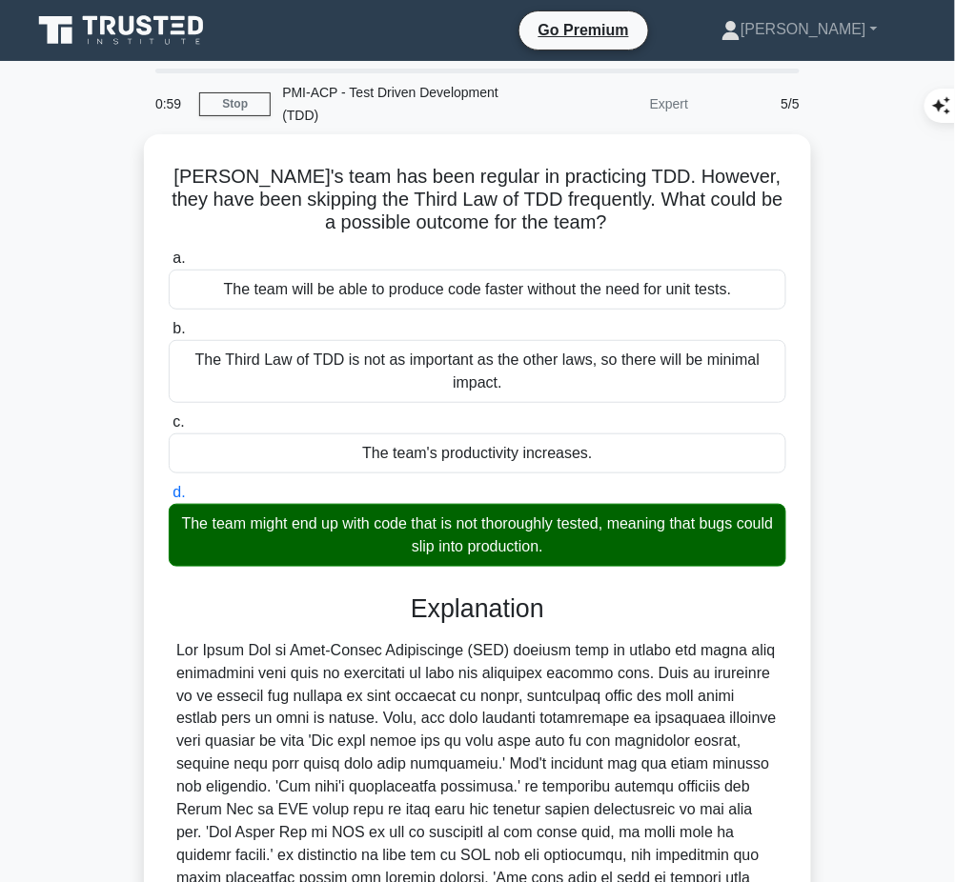
click at [453, 663] on div at bounding box center [477, 799] width 602 height 320
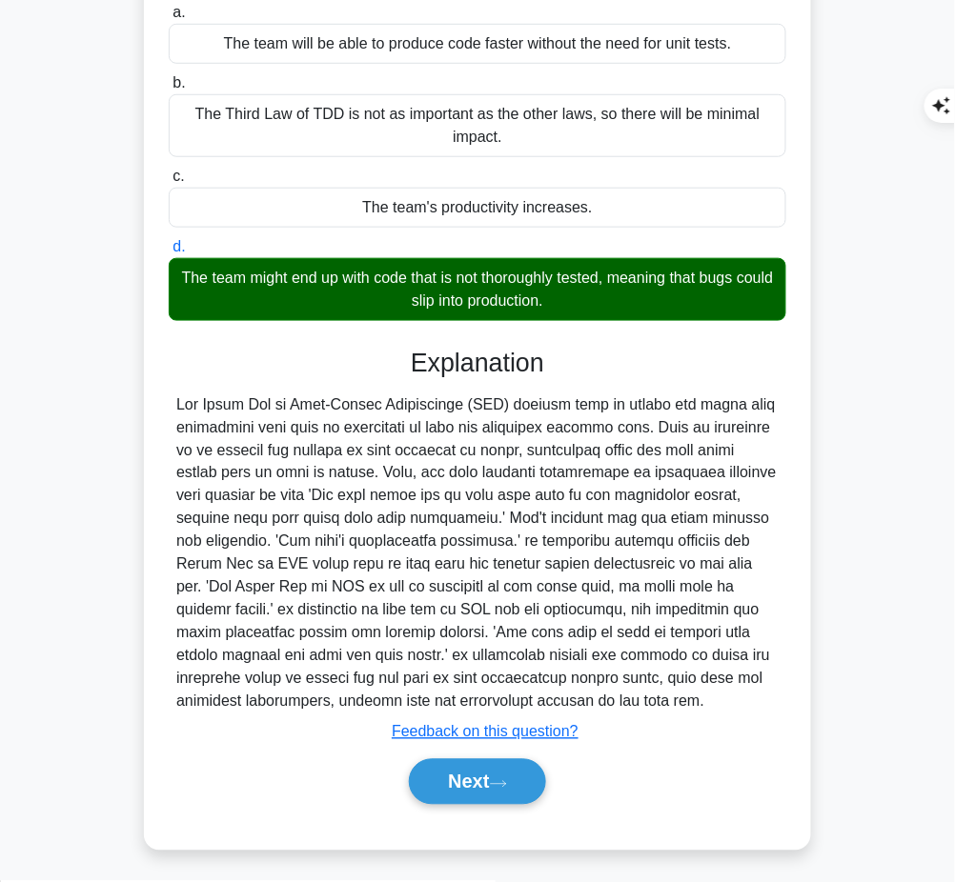
drag, startPoint x: 407, startPoint y: 355, endPoint x: 466, endPoint y: 696, distance: 345.3
click at [466, 696] on div "Explanation Submit feedback Feedback on this question? Next" at bounding box center [477, 580] width 617 height 465
copy div "Explanation The Third Law of Test-Driven Development (TDD) asserts that we shou…"
click at [463, 783] on button "Next" at bounding box center [477, 782] width 136 height 46
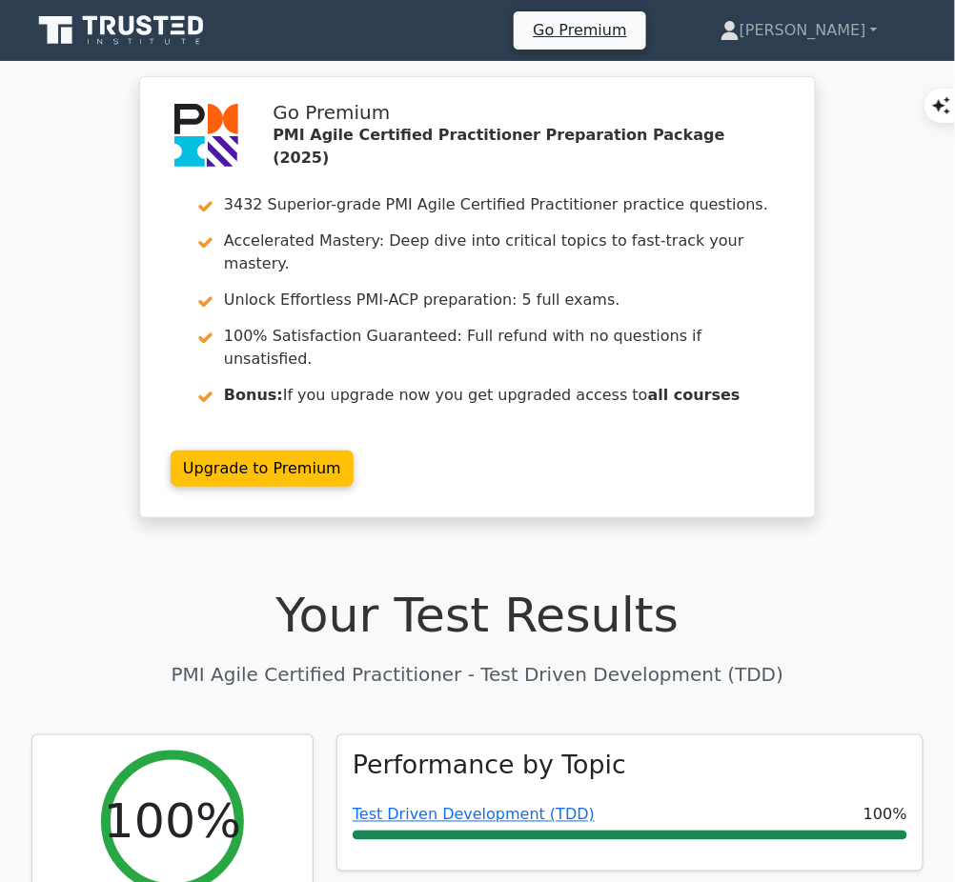
click at [539, 806] on link "Test Driven Development (TDD)" at bounding box center [474, 815] width 242 height 18
